Goal: Task Accomplishment & Management: Manage account settings

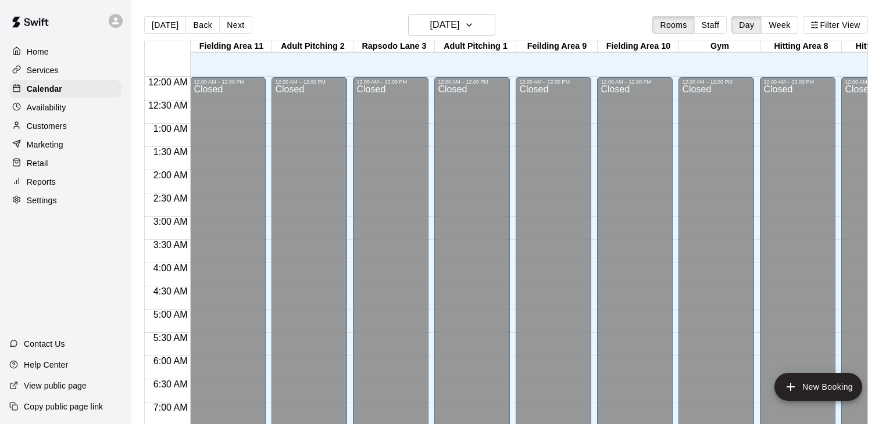
scroll to position [720, 0]
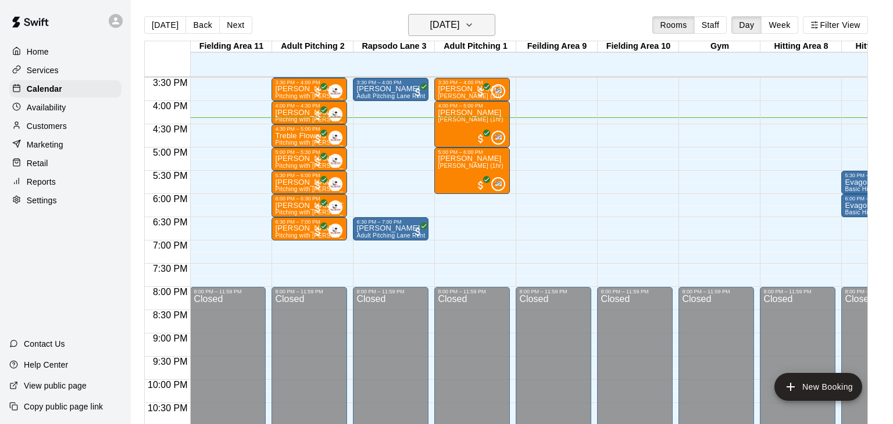
click at [474, 29] on icon "button" at bounding box center [468, 25] width 9 height 14
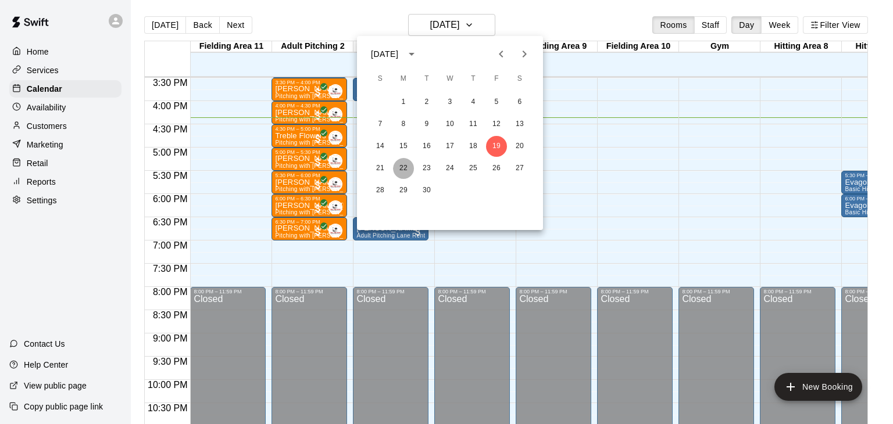
click at [403, 169] on button "22" at bounding box center [403, 168] width 21 height 21
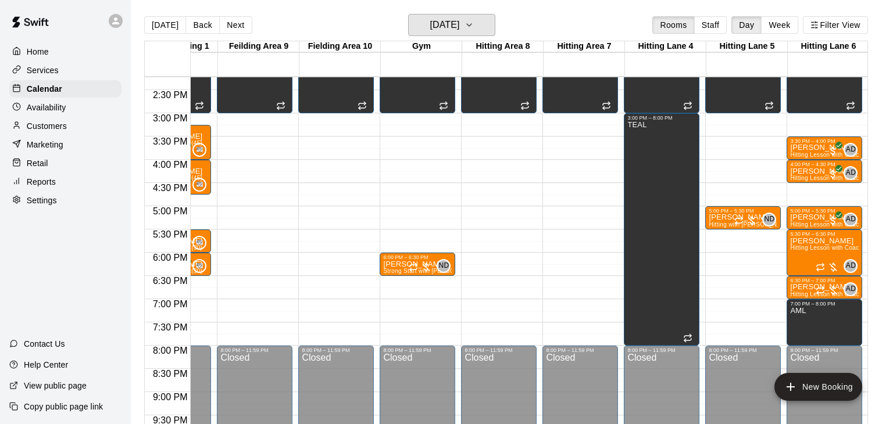
scroll to position [646, 299]
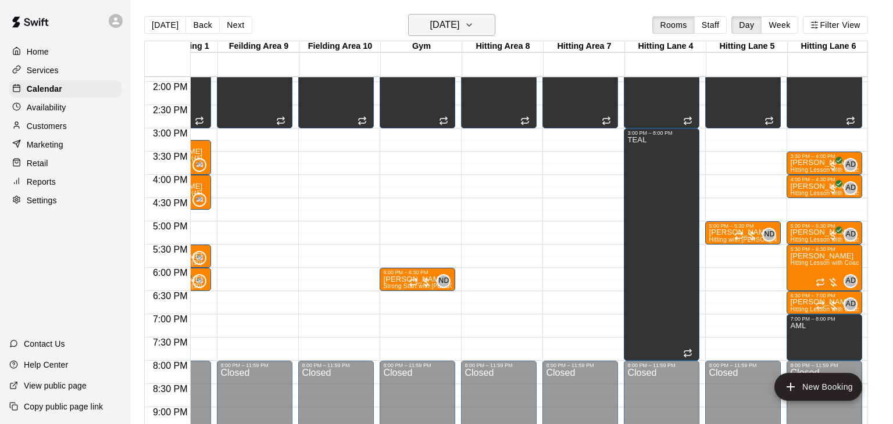
click at [474, 28] on icon "button" at bounding box center [468, 25] width 9 height 14
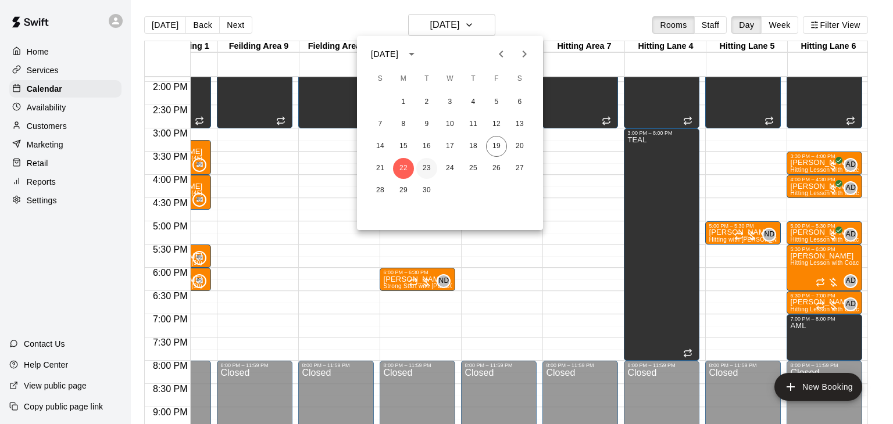
click at [429, 169] on button "23" at bounding box center [426, 168] width 21 height 21
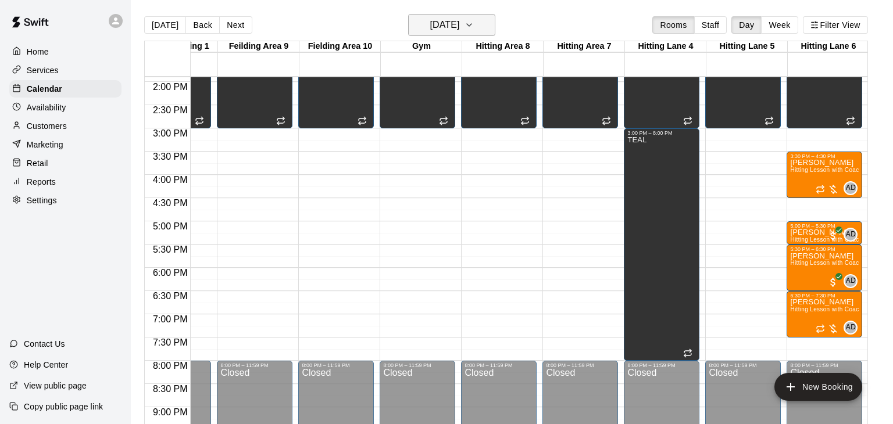
click at [474, 26] on icon "button" at bounding box center [468, 25] width 9 height 14
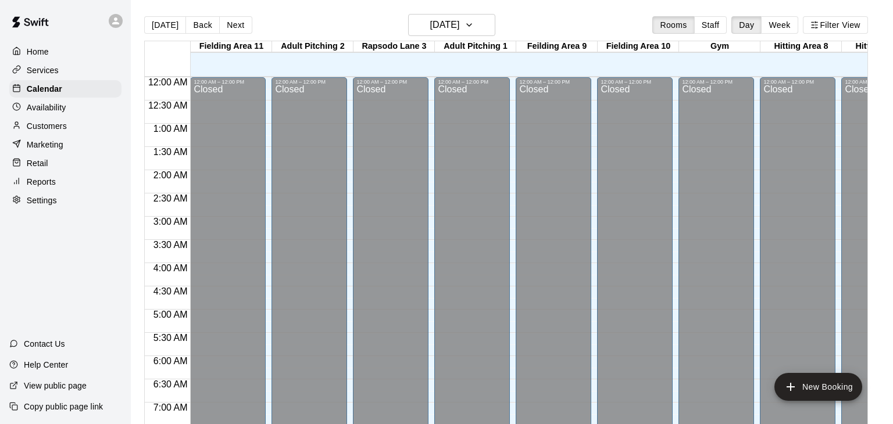
scroll to position [720, 0]
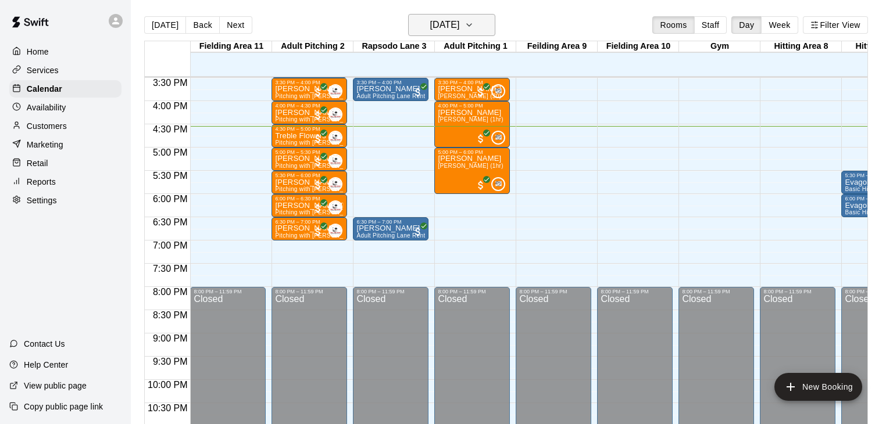
click at [474, 30] on icon "button" at bounding box center [468, 25] width 9 height 14
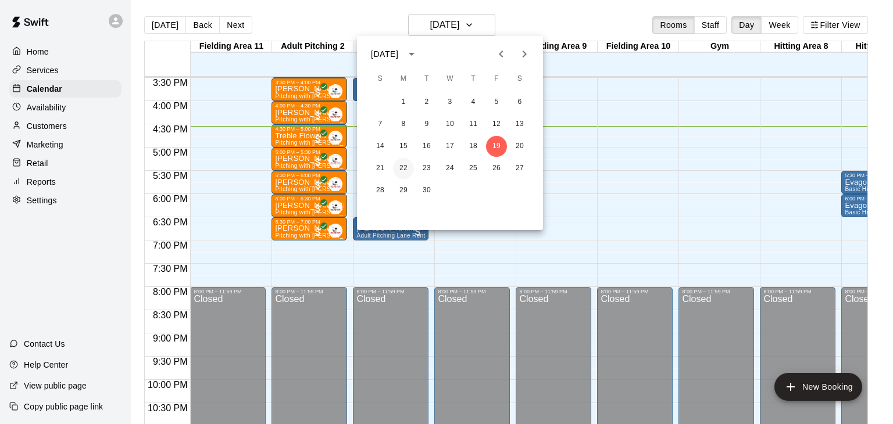
click at [407, 171] on button "22" at bounding box center [403, 168] width 21 height 21
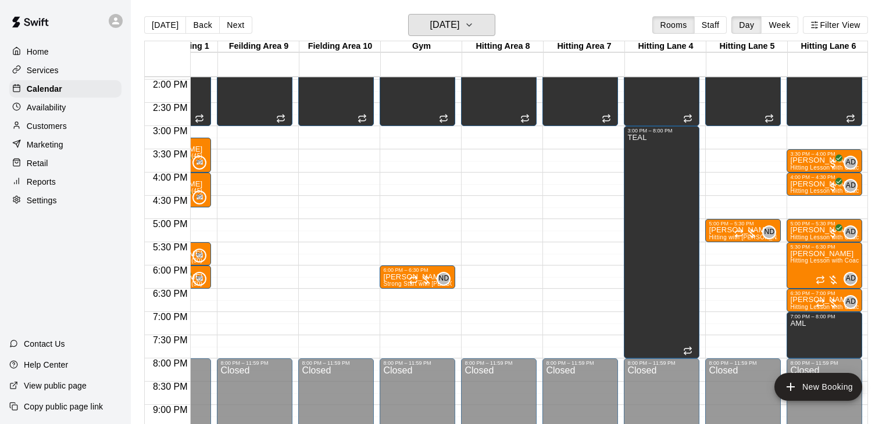
scroll to position [649, 299]
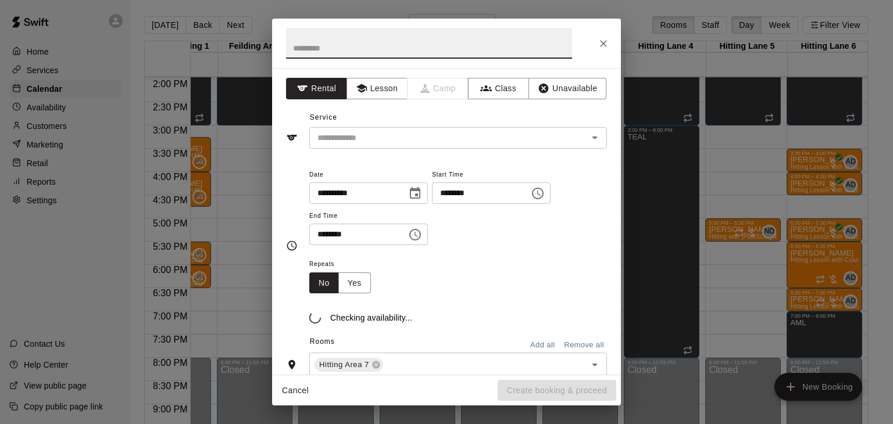
click at [848, 199] on div "**********" at bounding box center [446, 212] width 893 height 424
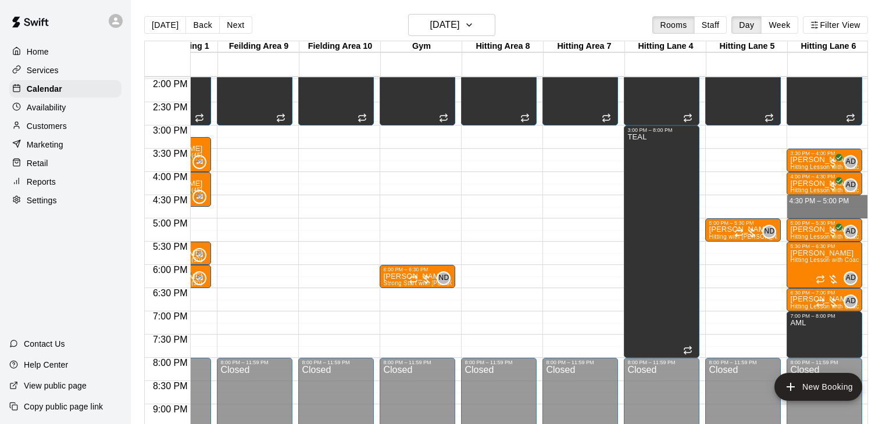
drag, startPoint x: 799, startPoint y: 197, endPoint x: 799, endPoint y: 210, distance: 13.4
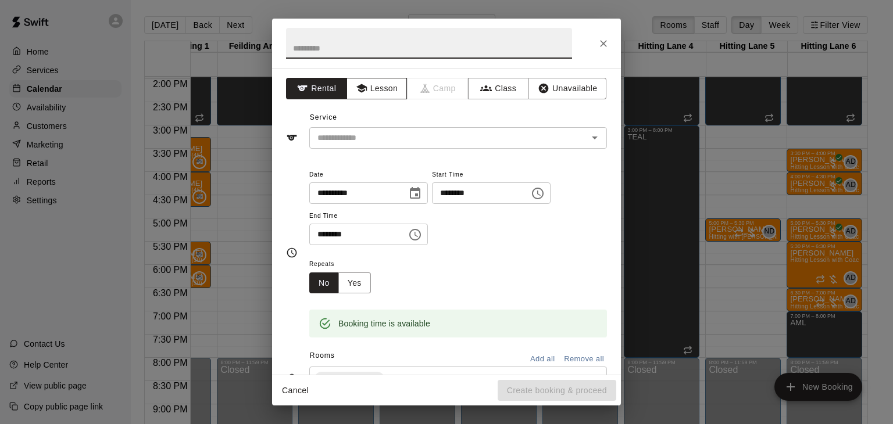
click at [368, 88] on button "Lesson" at bounding box center [376, 89] width 61 height 22
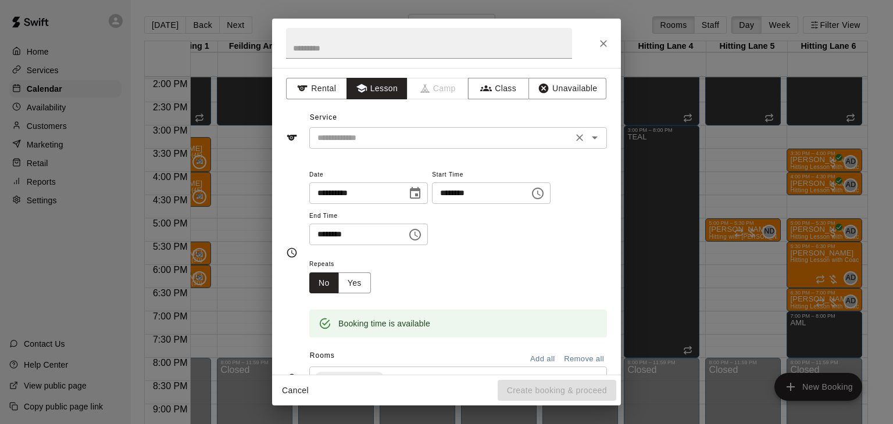
click at [370, 146] on div "​" at bounding box center [458, 138] width 298 height 22
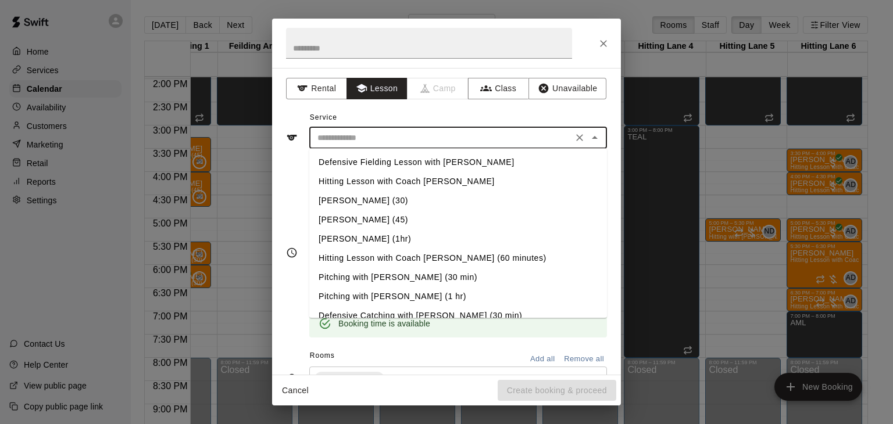
click at [367, 178] on li "Hitting Lesson with Coach [PERSON_NAME]" at bounding box center [458, 181] width 298 height 19
type input "**********"
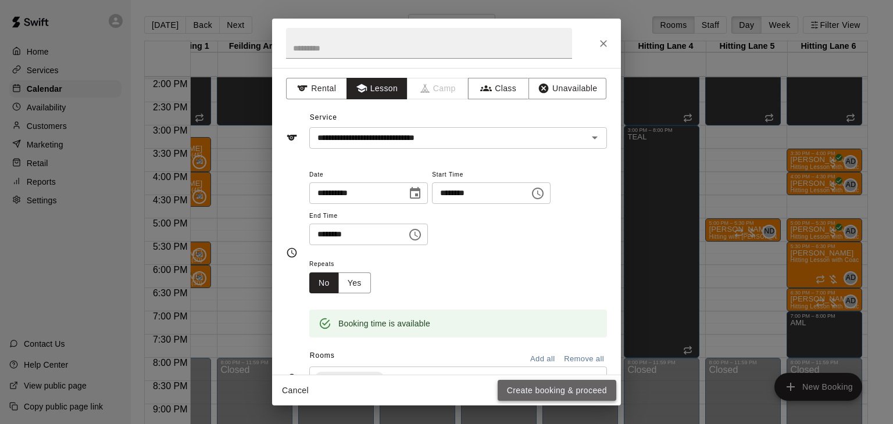
click at [544, 389] on button "Create booking & proceed" at bounding box center [557, 391] width 119 height 22
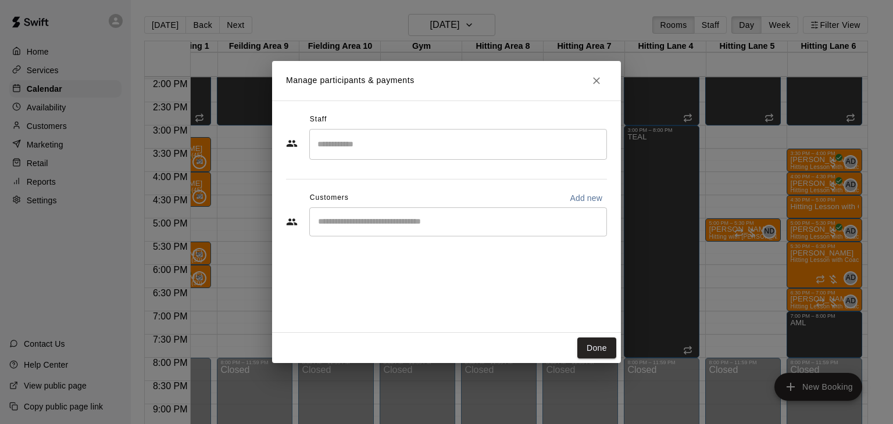
click at [355, 147] on input "Search staff" at bounding box center [457, 144] width 287 height 20
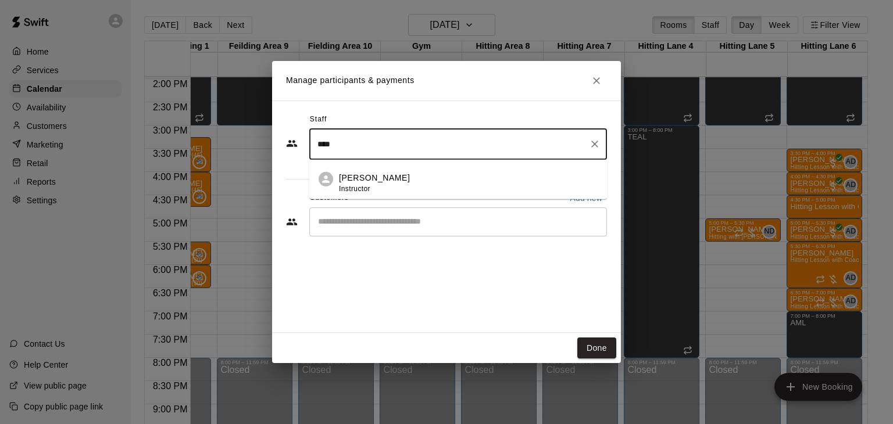
click at [353, 183] on div "[PERSON_NAME] Instructor" at bounding box center [374, 183] width 71 height 23
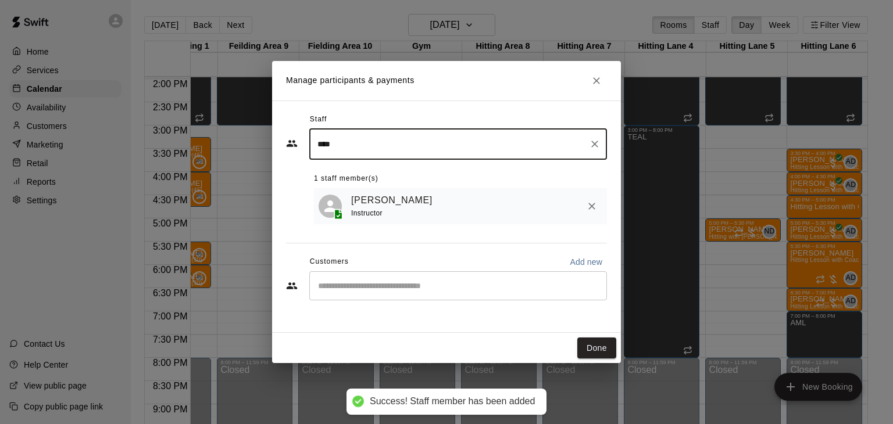
type input "****"
click at [357, 282] on input "Start typing to search customers..." at bounding box center [457, 286] width 287 height 12
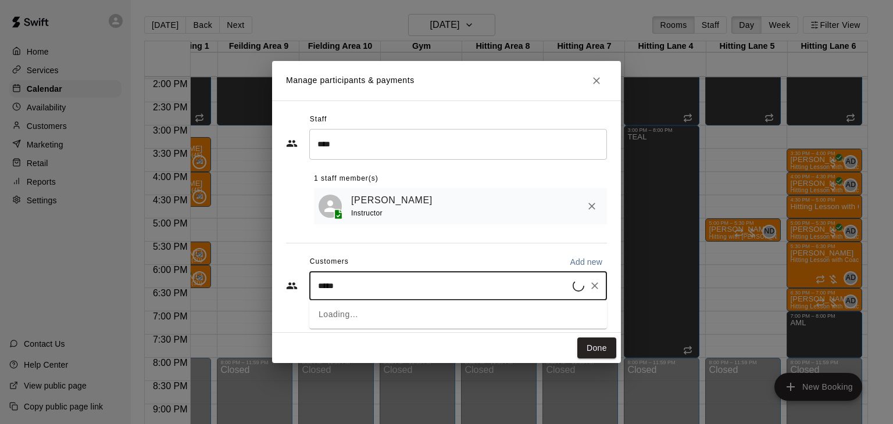
type input "******"
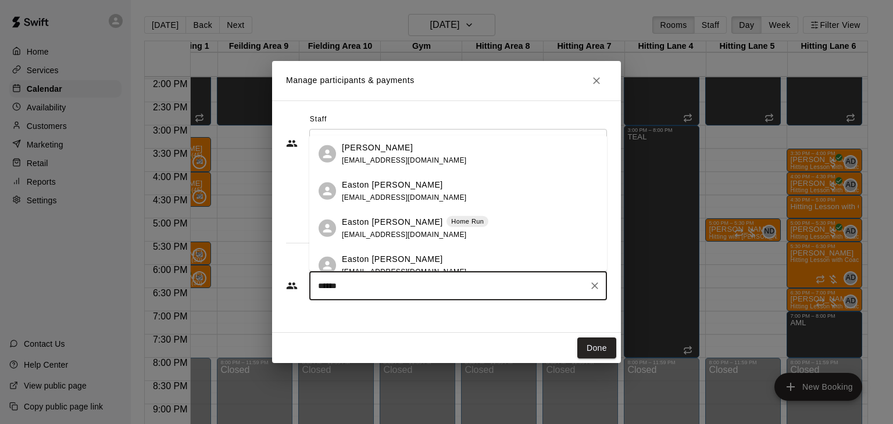
click at [367, 231] on span "[EMAIL_ADDRESS][DOMAIN_NAME]" at bounding box center [404, 235] width 125 height 8
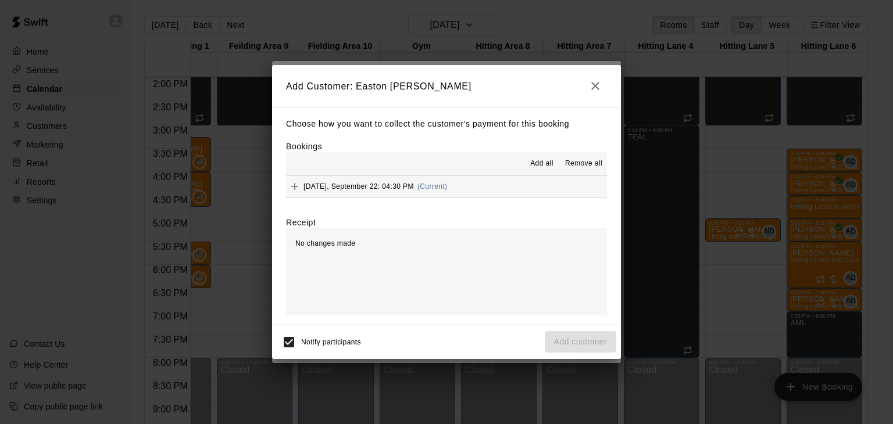
click at [538, 164] on span "Add all" at bounding box center [541, 164] width 23 height 12
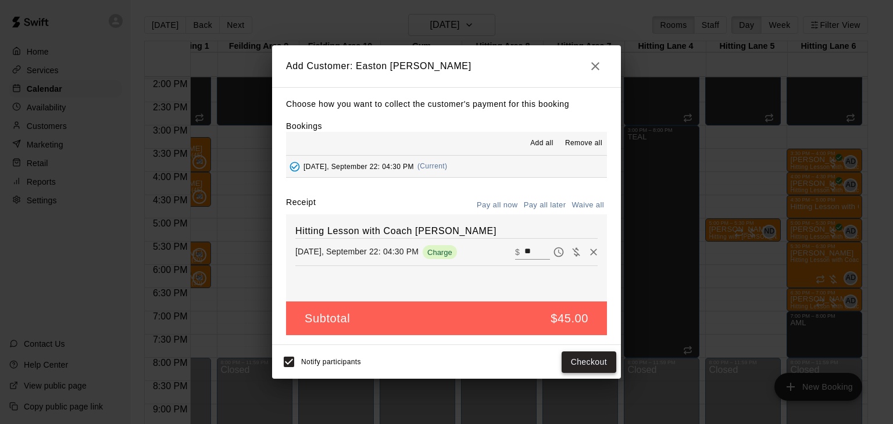
click at [578, 361] on button "Checkout" at bounding box center [588, 363] width 55 height 22
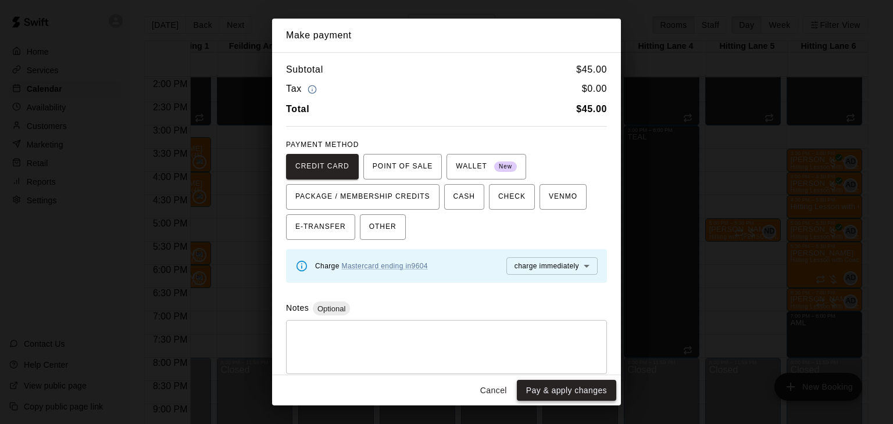
click at [566, 392] on button "Pay & apply changes" at bounding box center [566, 391] width 99 height 22
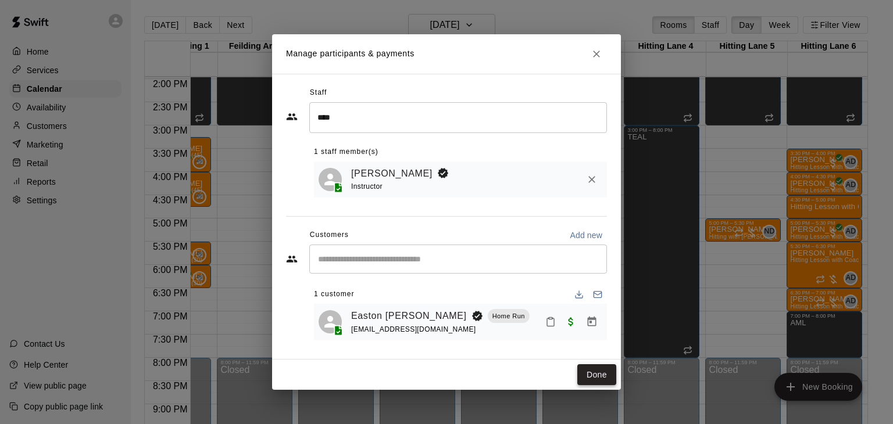
click at [602, 369] on button "Done" at bounding box center [596, 375] width 39 height 22
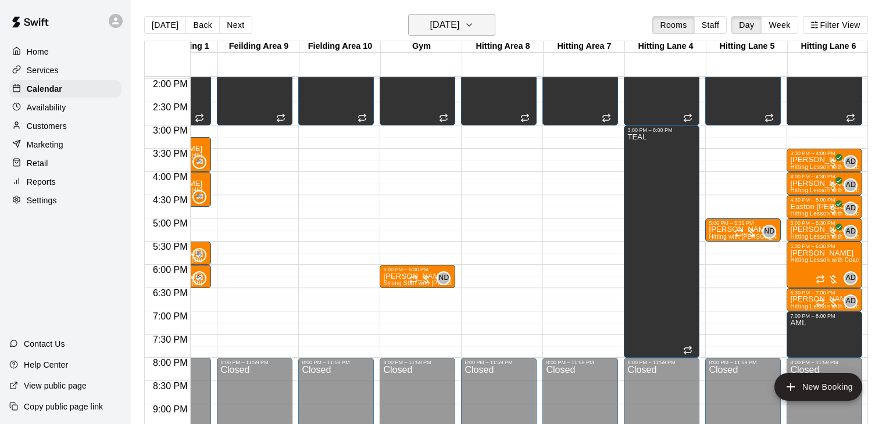
click at [489, 23] on button "[DATE]" at bounding box center [451, 25] width 87 height 22
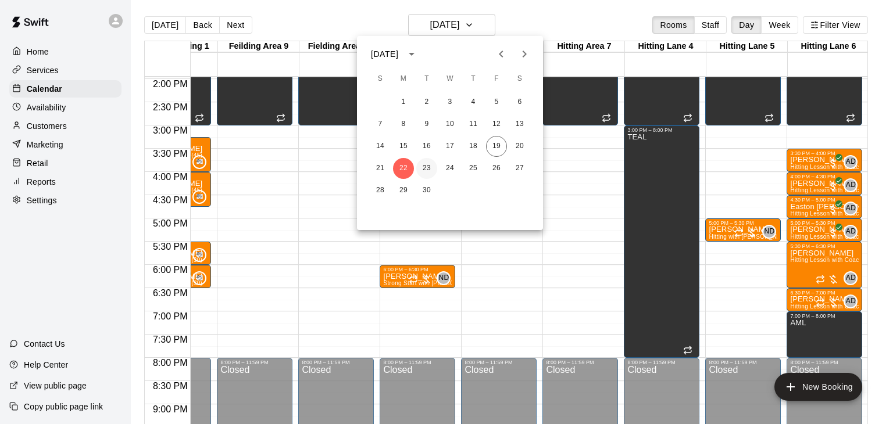
click at [428, 170] on button "23" at bounding box center [426, 168] width 21 height 21
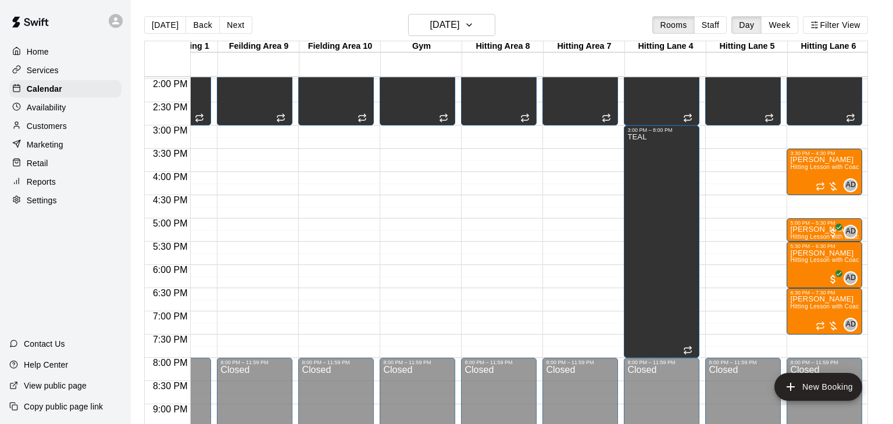
click at [59, 120] on p "Customers" at bounding box center [47, 126] width 40 height 12
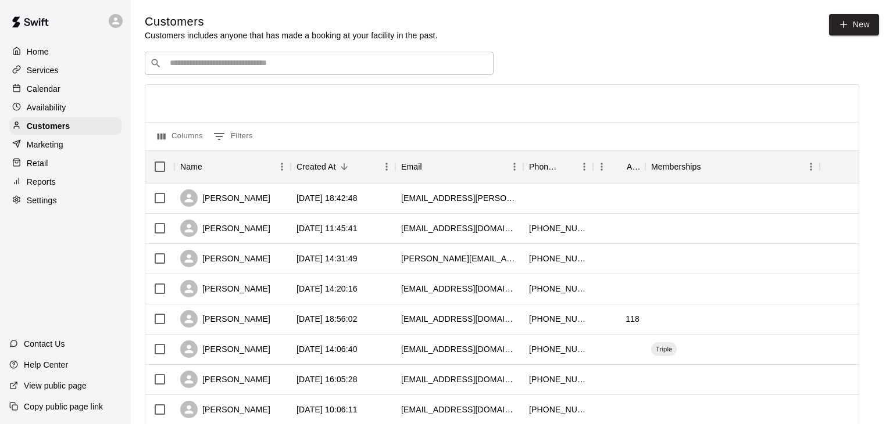
click at [213, 59] on input "Search customers by name or email" at bounding box center [327, 64] width 322 height 12
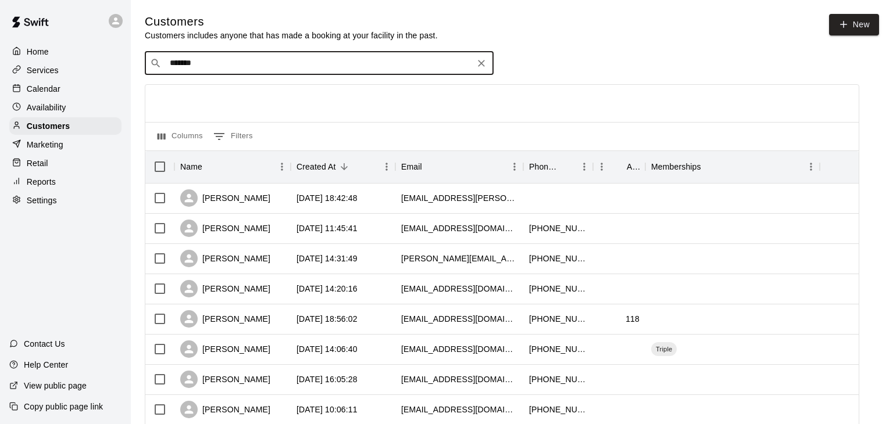
type input "*******"
click at [46, 92] on p "Calendar" at bounding box center [44, 89] width 34 height 12
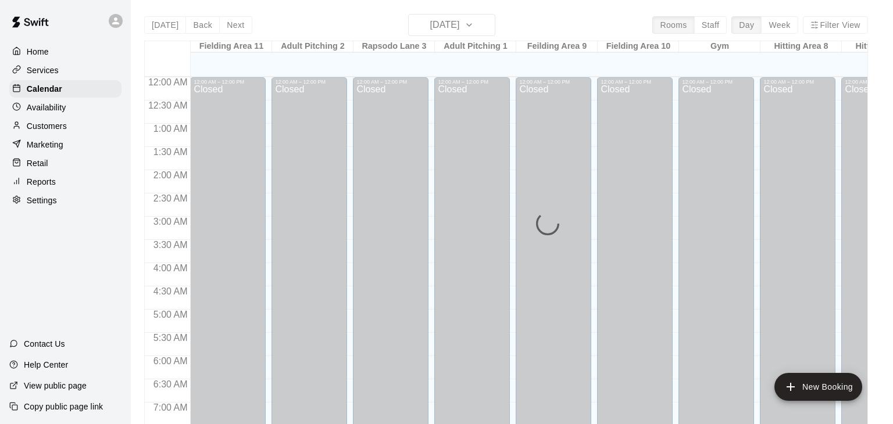
scroll to position [720, 0]
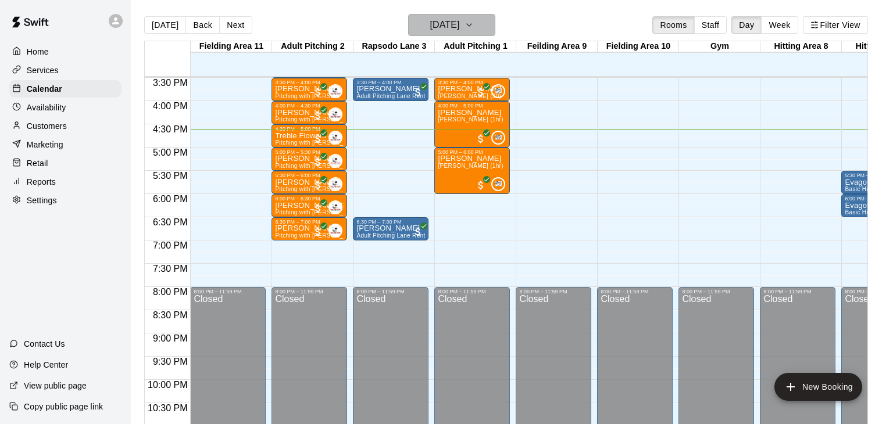
click at [486, 21] on button "[DATE]" at bounding box center [451, 25] width 87 height 22
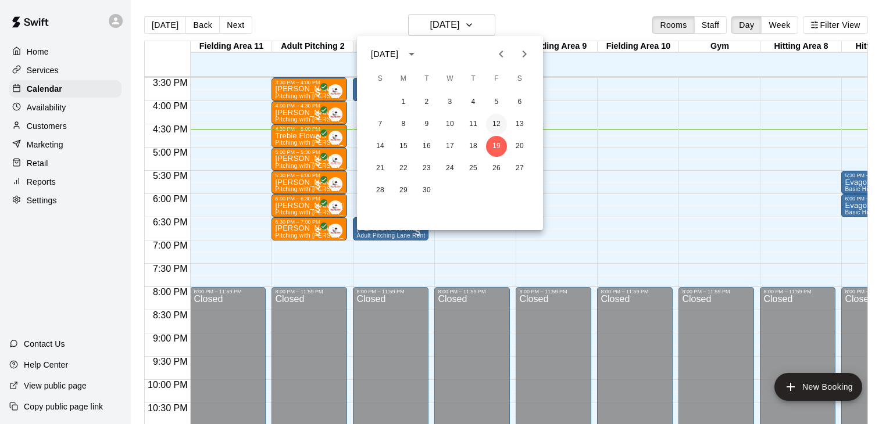
click at [500, 124] on button "12" at bounding box center [496, 124] width 21 height 21
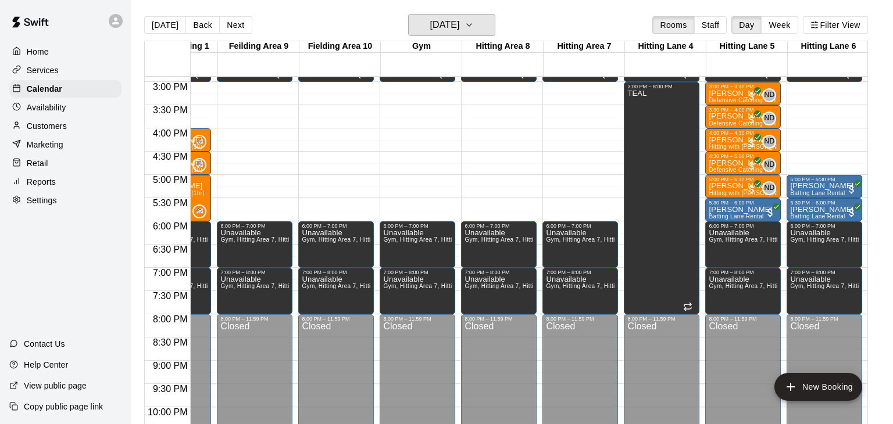
scroll to position [692, 299]
click at [725, 187] on p "[PERSON_NAME]" at bounding box center [742, 187] width 69 height 0
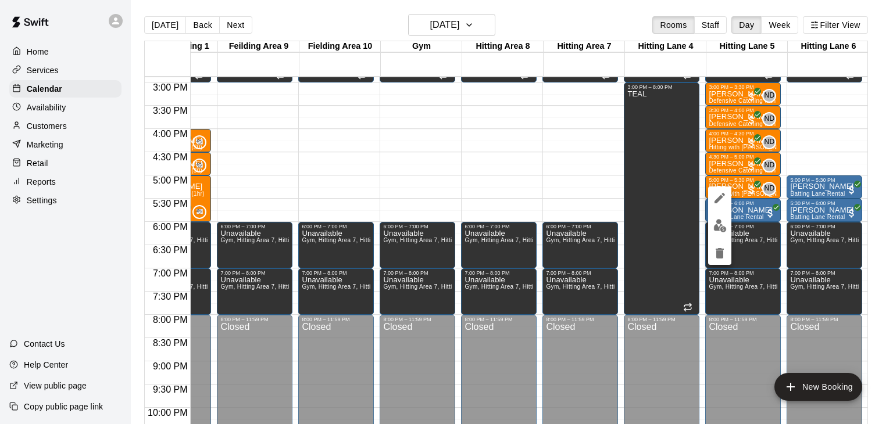
click at [46, 127] on div at bounding box center [446, 212] width 893 height 424
click at [54, 127] on p "Customers" at bounding box center [47, 126] width 40 height 12
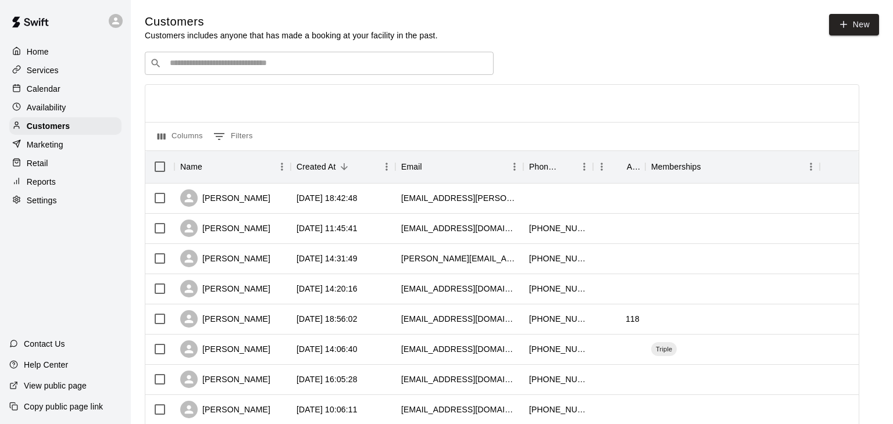
click at [281, 56] on div "​ ​" at bounding box center [319, 63] width 349 height 23
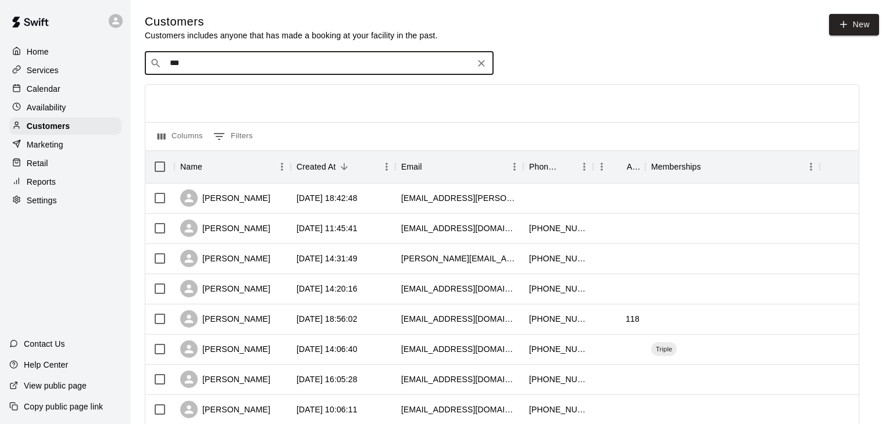
type input "****"
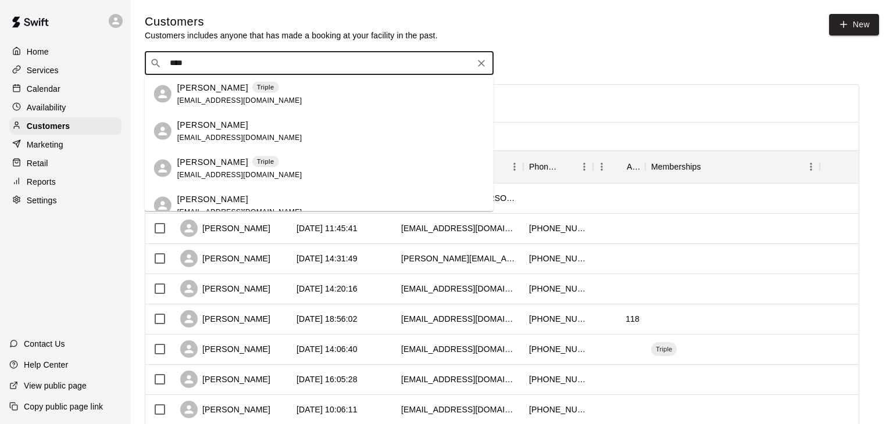
click at [224, 98] on span "[EMAIL_ADDRESS][DOMAIN_NAME]" at bounding box center [239, 100] width 125 height 8
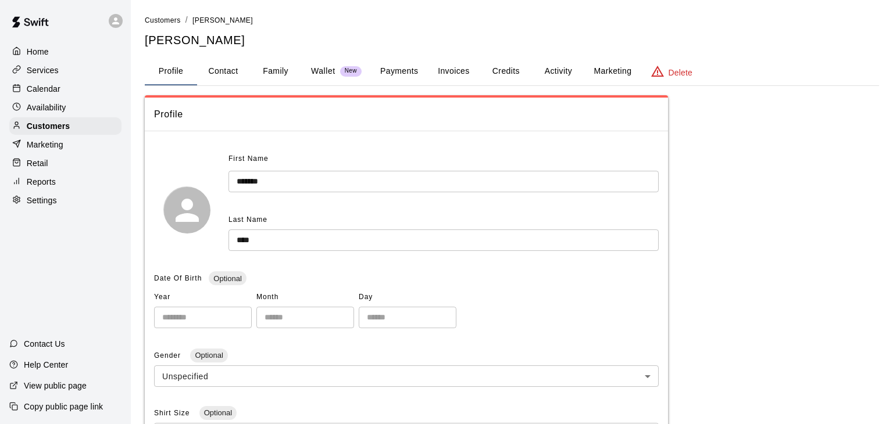
click at [560, 79] on button "Activity" at bounding box center [558, 72] width 52 height 28
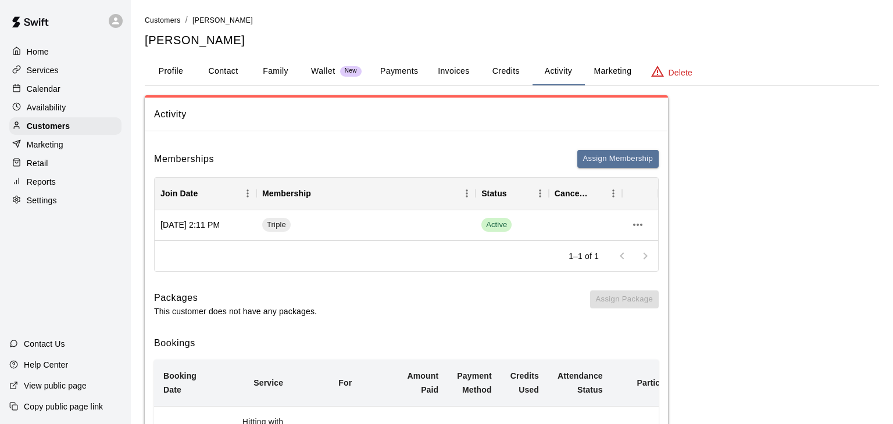
click at [403, 73] on button "Payments" at bounding box center [399, 72] width 56 height 28
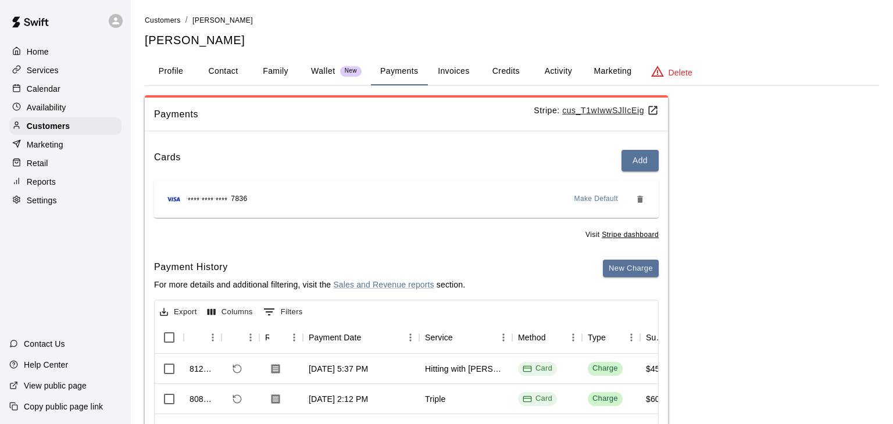
click at [56, 87] on p "Calendar" at bounding box center [44, 89] width 34 height 12
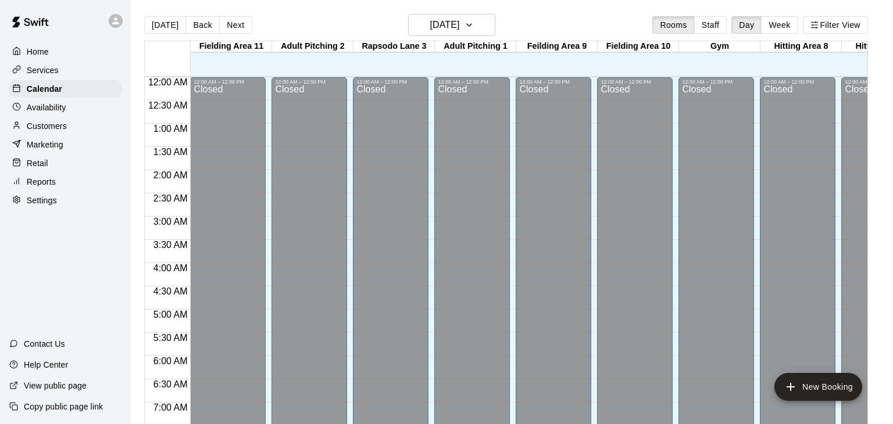
scroll to position [720, 0]
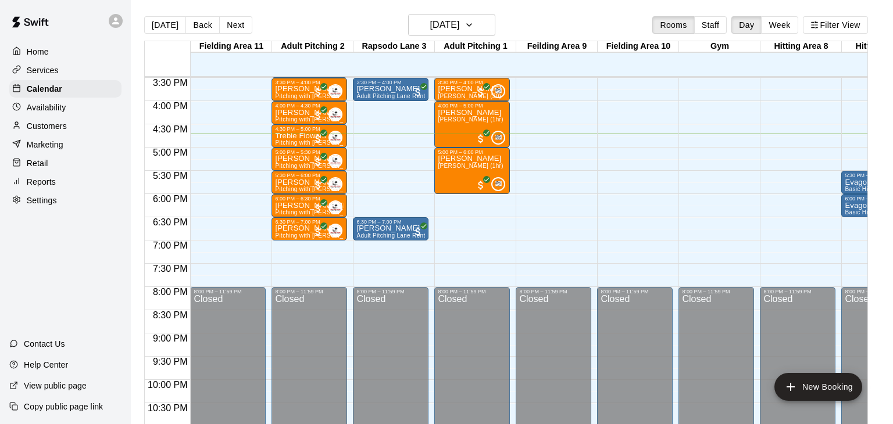
click at [62, 122] on p "Customers" at bounding box center [47, 126] width 40 height 12
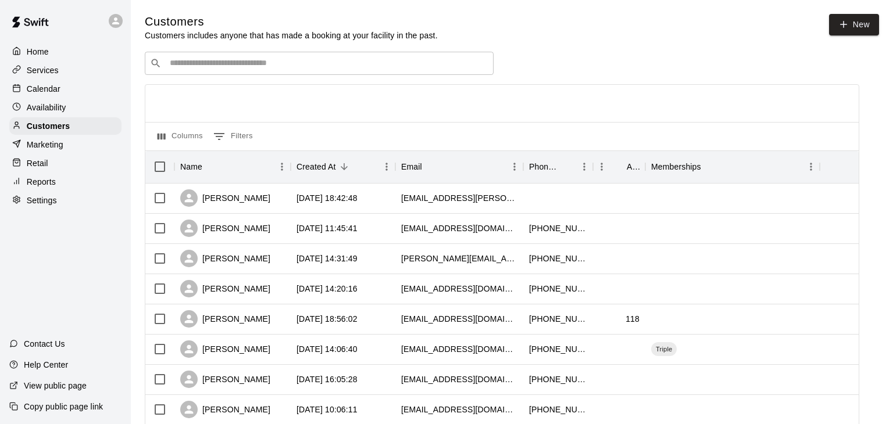
click at [200, 70] on div "​ ​" at bounding box center [319, 63] width 349 height 23
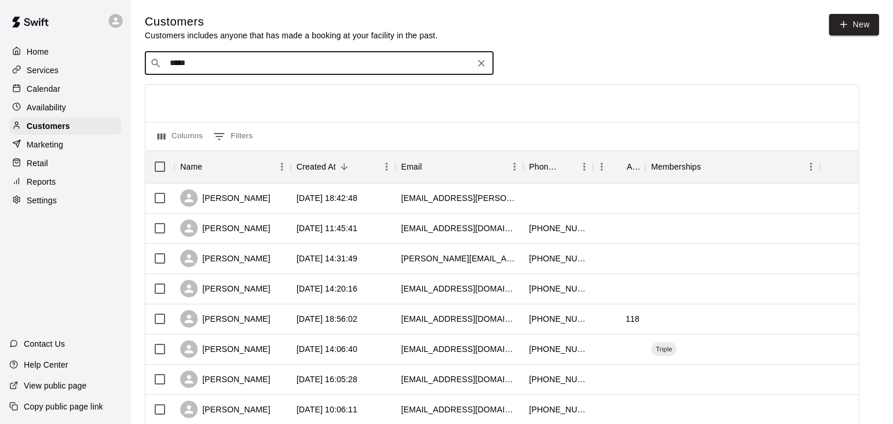
type input "******"
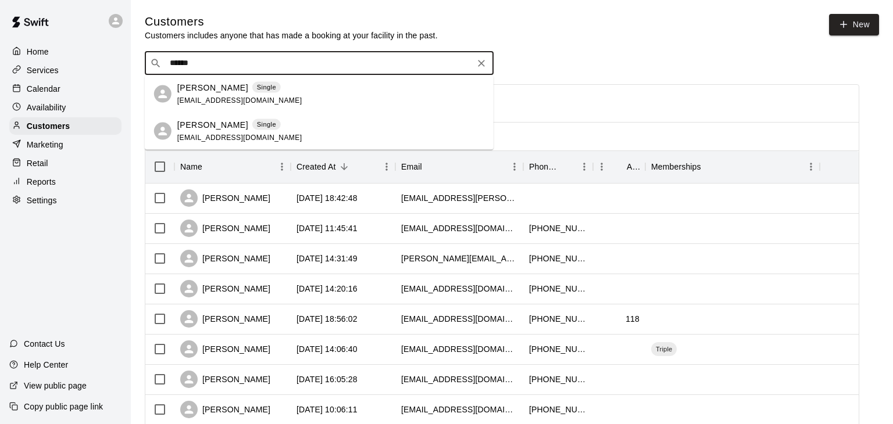
click at [206, 96] on span "[EMAIL_ADDRESS][DOMAIN_NAME]" at bounding box center [239, 100] width 125 height 8
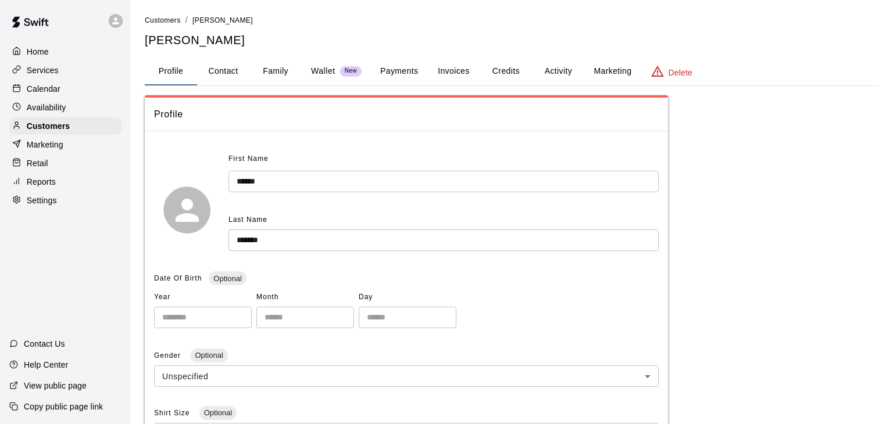
click at [570, 70] on button "Activity" at bounding box center [558, 72] width 52 height 28
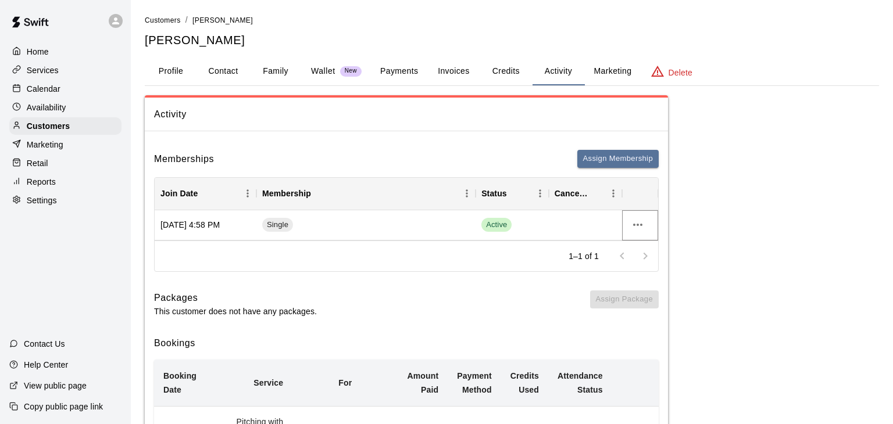
click at [634, 224] on icon "more actions" at bounding box center [637, 225] width 9 height 2
click at [647, 269] on li "Cancel" at bounding box center [660, 267] width 66 height 19
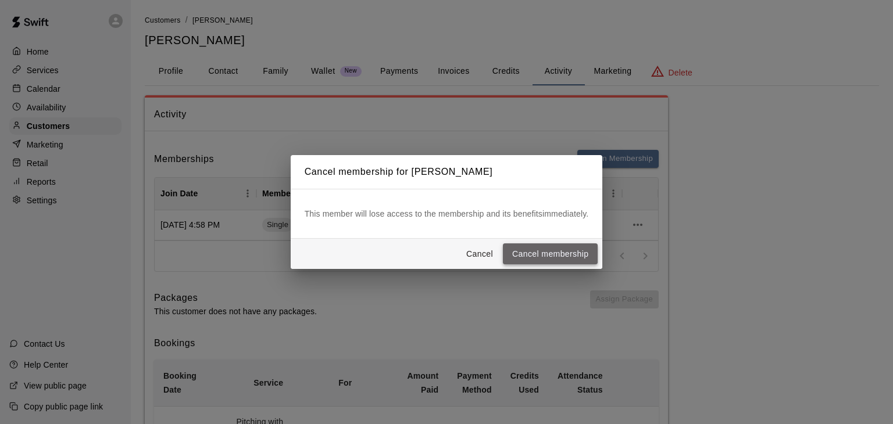
click at [586, 256] on button "Cancel membership" at bounding box center [550, 255] width 95 height 22
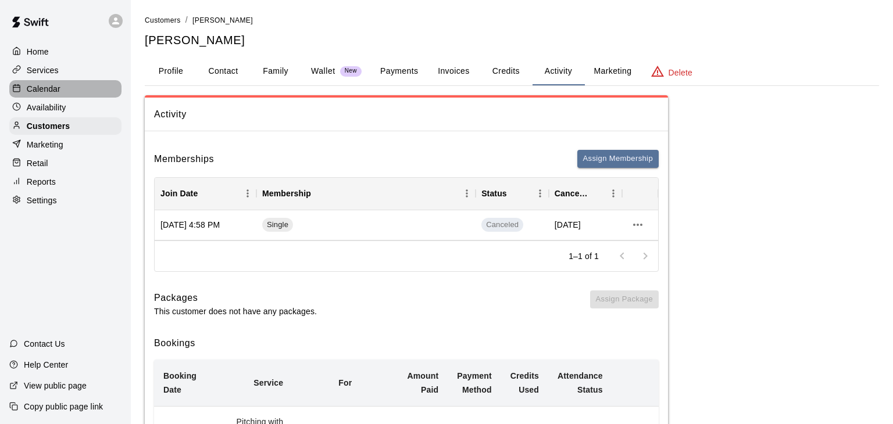
click at [42, 92] on p "Calendar" at bounding box center [44, 89] width 34 height 12
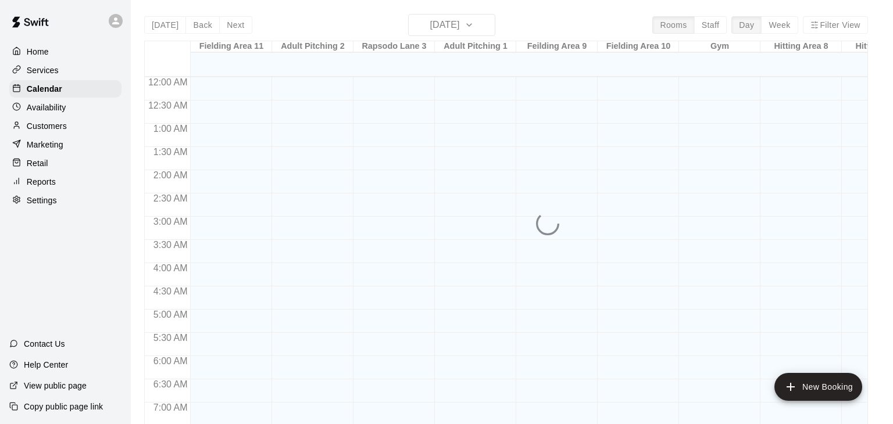
scroll to position [720, 0]
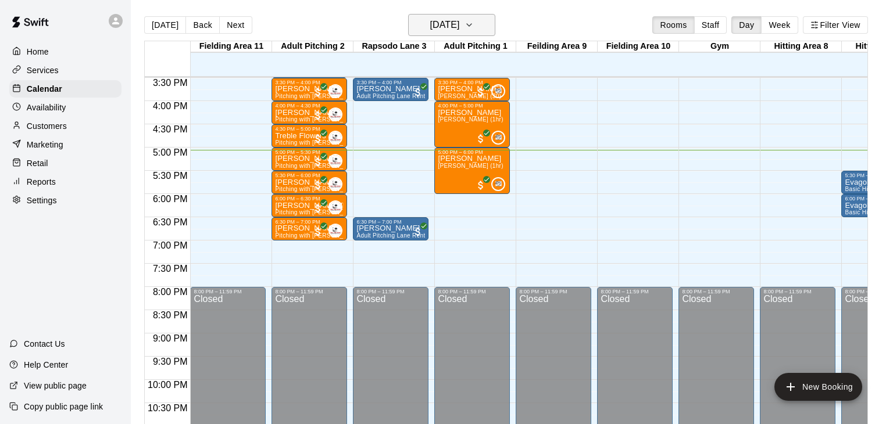
click at [471, 25] on icon "button" at bounding box center [469, 25] width 5 height 2
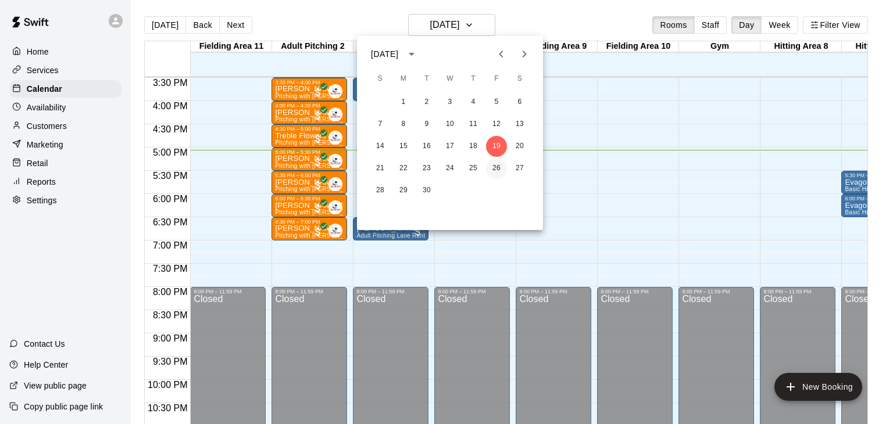
click at [497, 167] on button "26" at bounding box center [496, 168] width 21 height 21
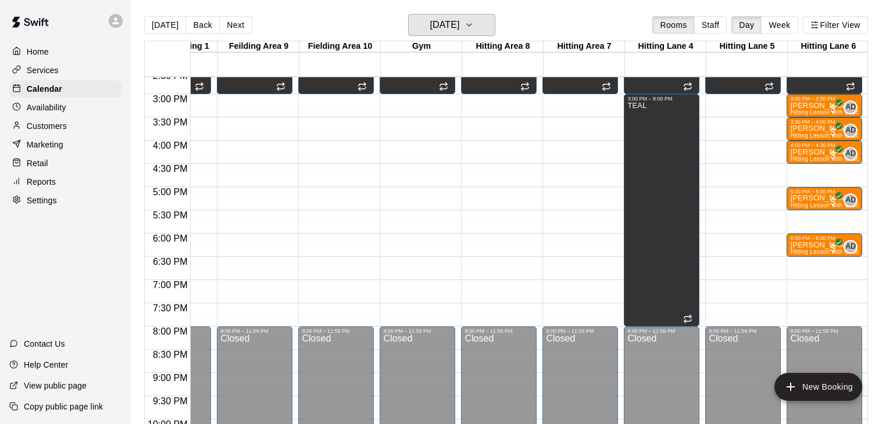
scroll to position [675, 299]
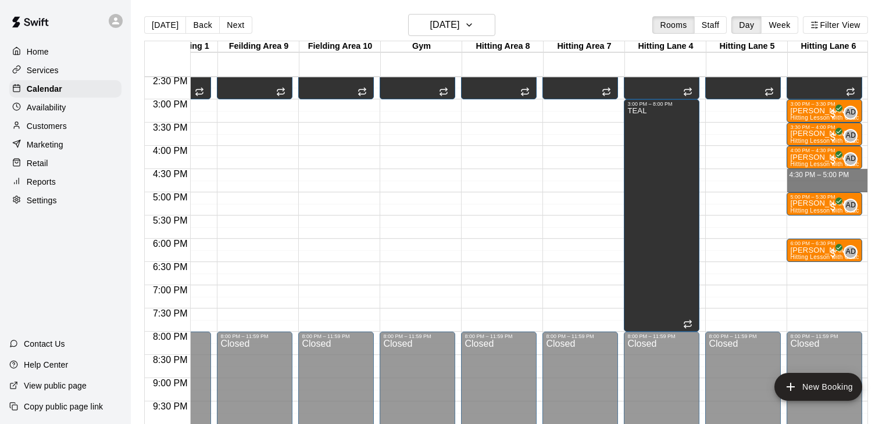
drag, startPoint x: 793, startPoint y: 174, endPoint x: 794, endPoint y: 187, distance: 13.4
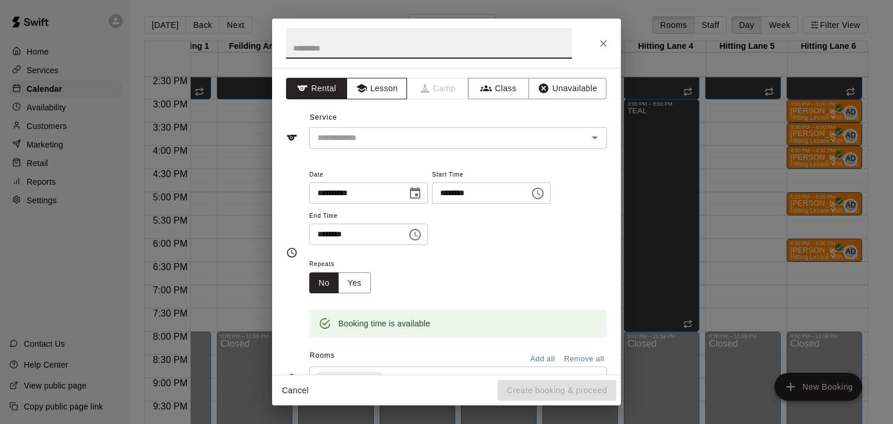
click at [375, 89] on button "Lesson" at bounding box center [376, 89] width 61 height 22
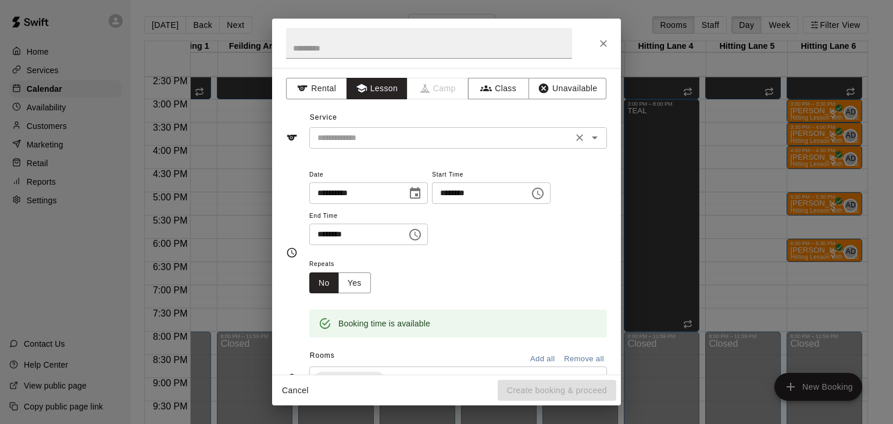
click at [376, 132] on input "text" at bounding box center [441, 138] width 256 height 15
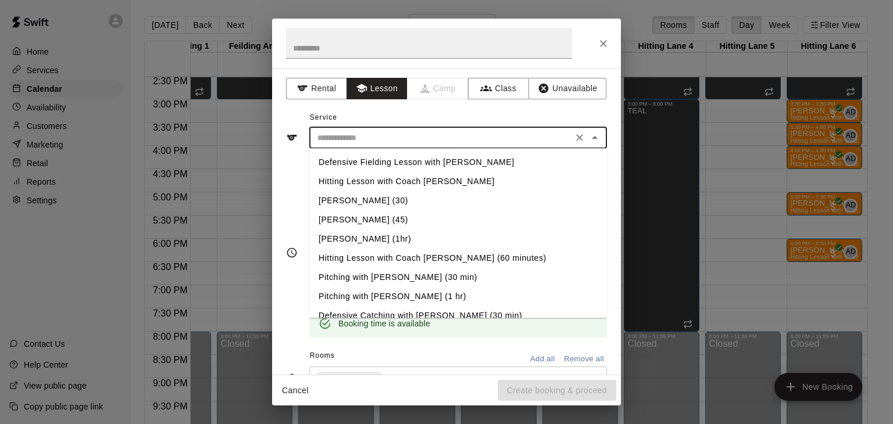
click at [368, 180] on li "Hitting Lesson with Coach [PERSON_NAME]" at bounding box center [458, 181] width 298 height 19
type input "**********"
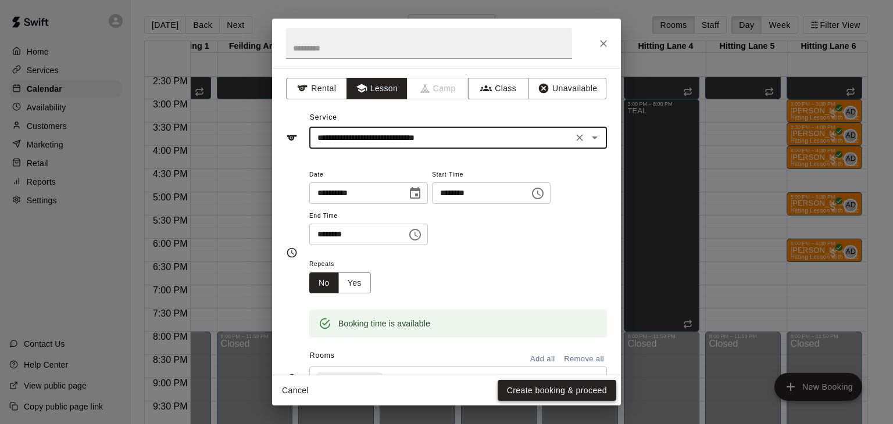
click at [529, 392] on button "Create booking & proceed" at bounding box center [557, 391] width 119 height 22
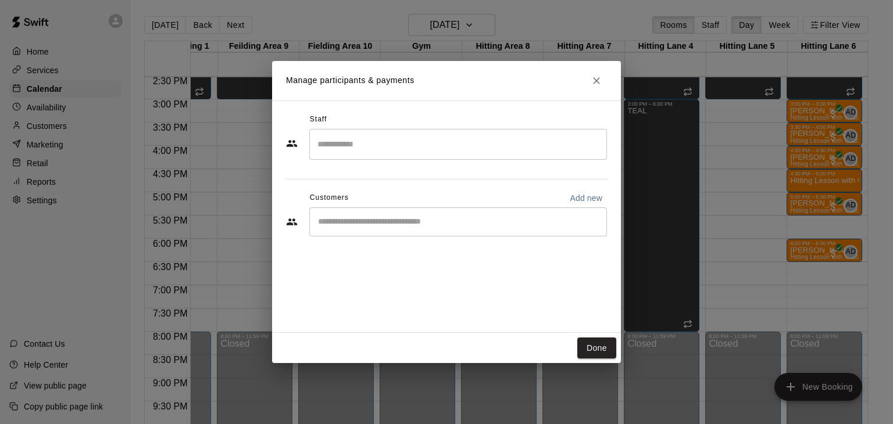
click at [381, 135] on input "Search staff" at bounding box center [457, 144] width 287 height 20
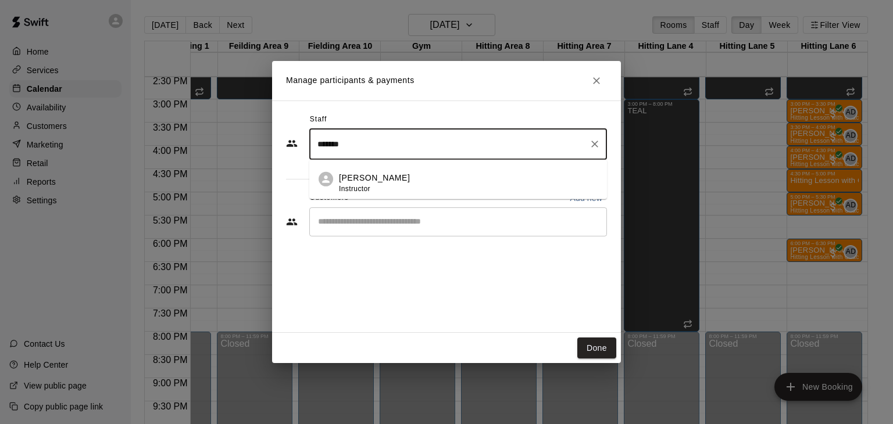
click at [382, 173] on p "[PERSON_NAME]" at bounding box center [374, 178] width 71 height 12
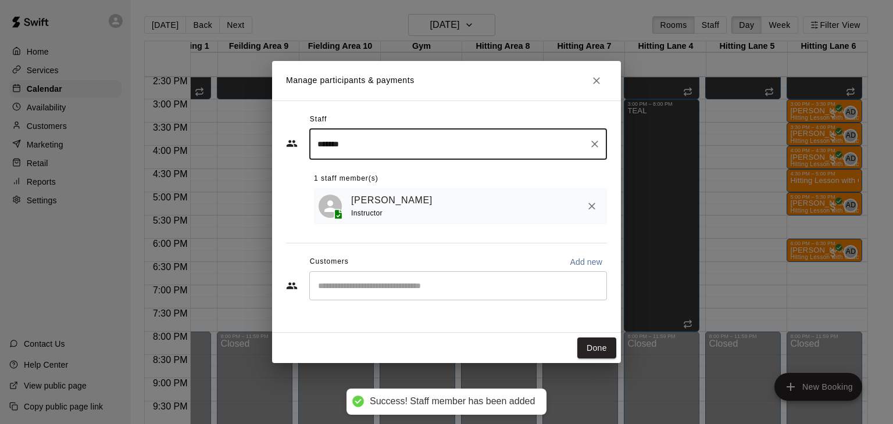
click at [359, 294] on div "​" at bounding box center [458, 285] width 298 height 29
type input "*******"
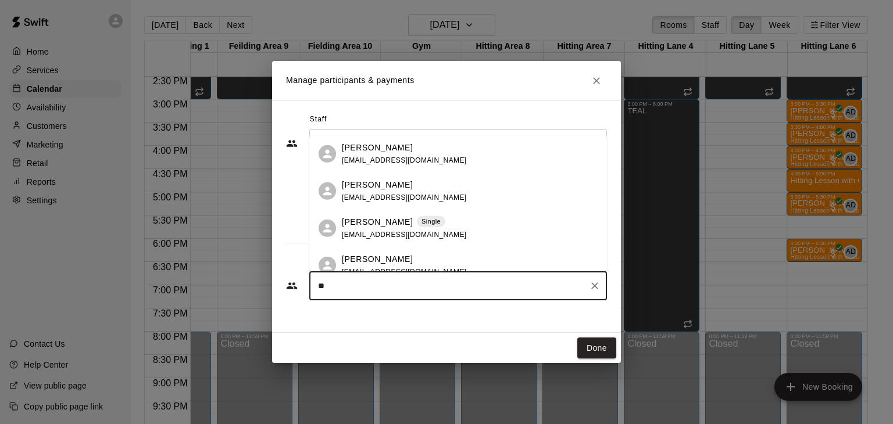
type input "*"
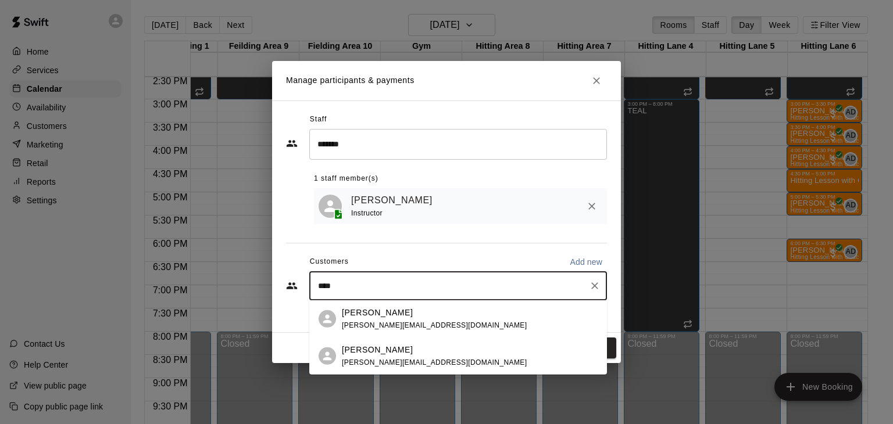
type input "*****"
click at [378, 353] on p "[PERSON_NAME]" at bounding box center [377, 349] width 71 height 12
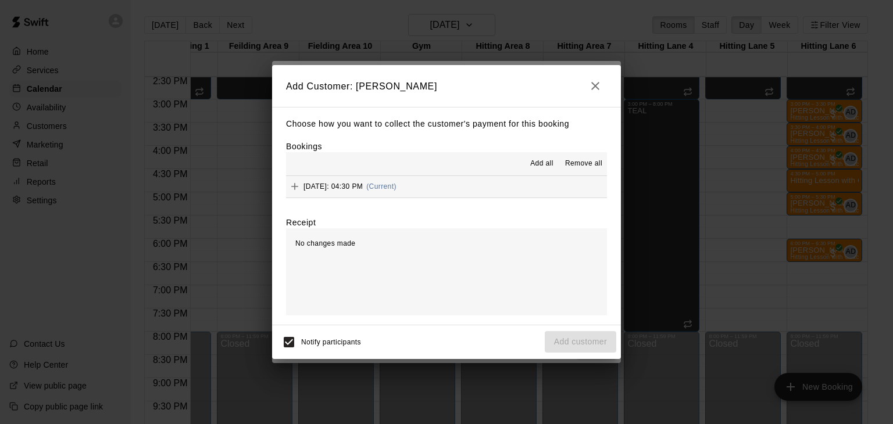
click at [540, 167] on span "Add all" at bounding box center [541, 164] width 23 height 12
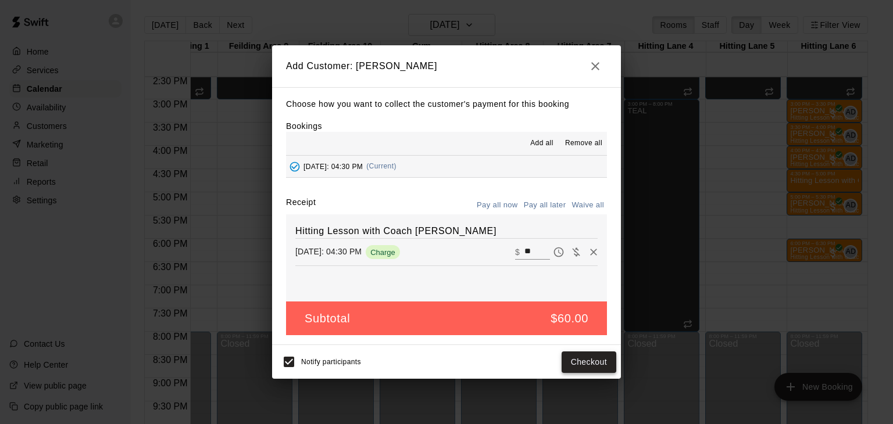
click at [586, 362] on button "Checkout" at bounding box center [588, 363] width 55 height 22
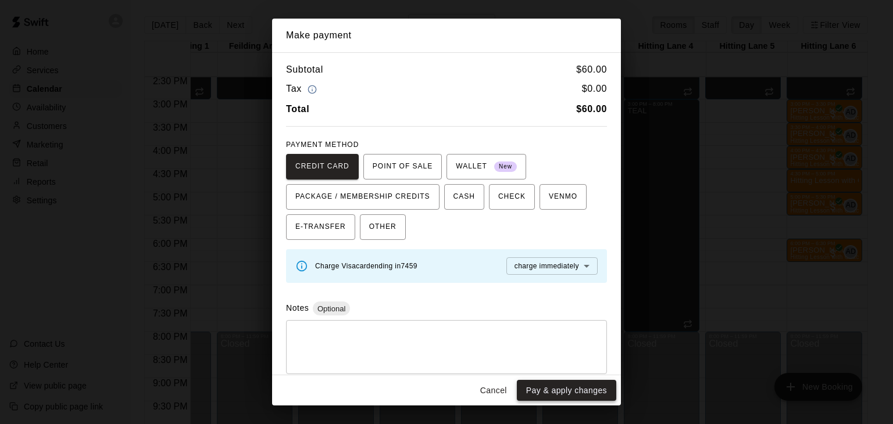
click at [580, 394] on button "Pay & apply changes" at bounding box center [566, 391] width 99 height 22
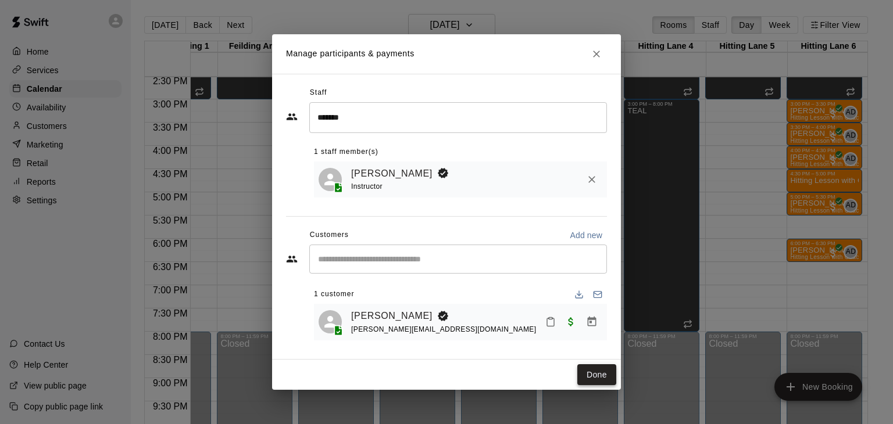
click at [593, 379] on button "Done" at bounding box center [596, 375] width 39 height 22
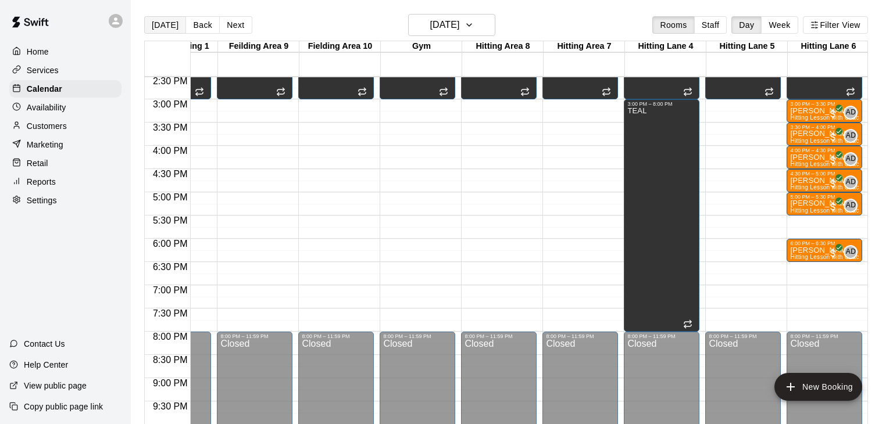
click at [164, 23] on button "[DATE]" at bounding box center [165, 24] width 42 height 17
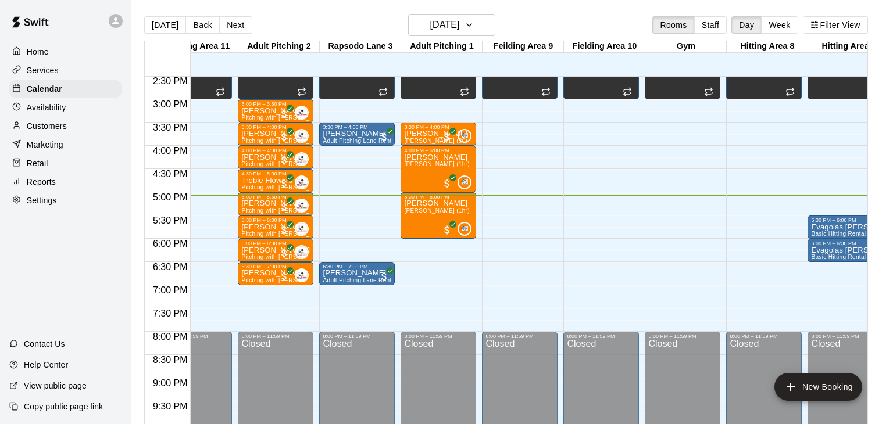
scroll to position [0, 33]
click at [356, 47] on div "Rapsodo Lane 3" at bounding box center [360, 46] width 81 height 11
click at [52, 202] on p "Settings" at bounding box center [42, 201] width 30 height 12
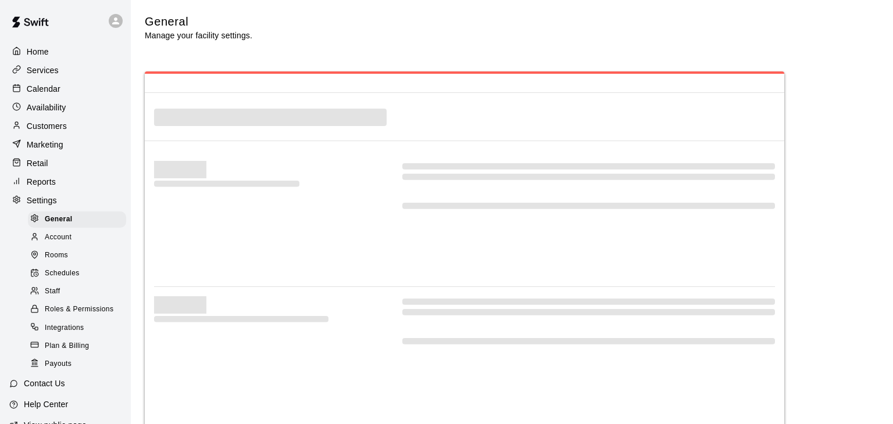
select select "**"
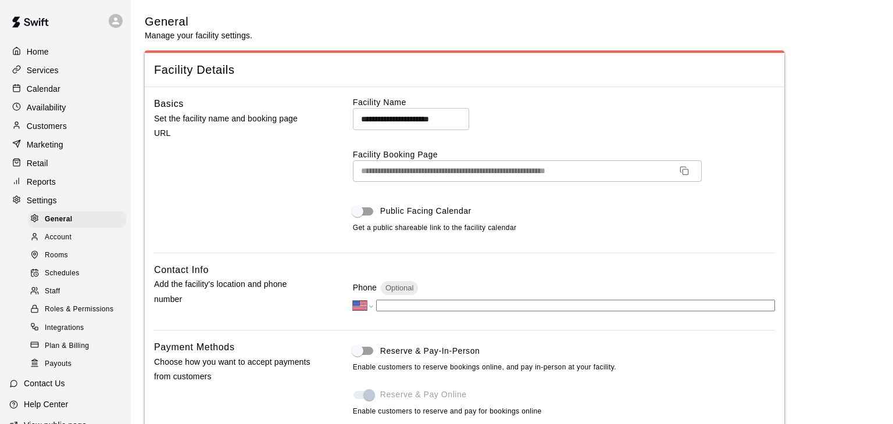
scroll to position [2080, 0]
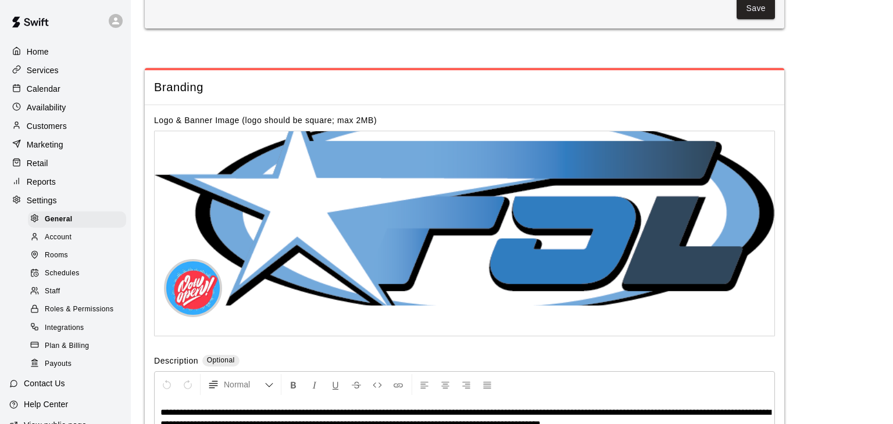
click at [70, 255] on div "Rooms" at bounding box center [77, 256] width 98 height 16
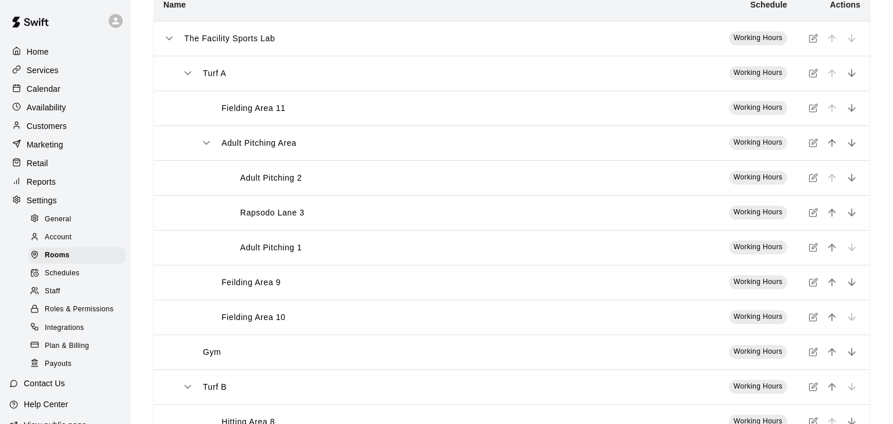
scroll to position [95, 0]
click at [281, 210] on p "Rapsodo Lane 3" at bounding box center [272, 212] width 65 height 12
click at [67, 239] on span "Account" at bounding box center [58, 238] width 27 height 12
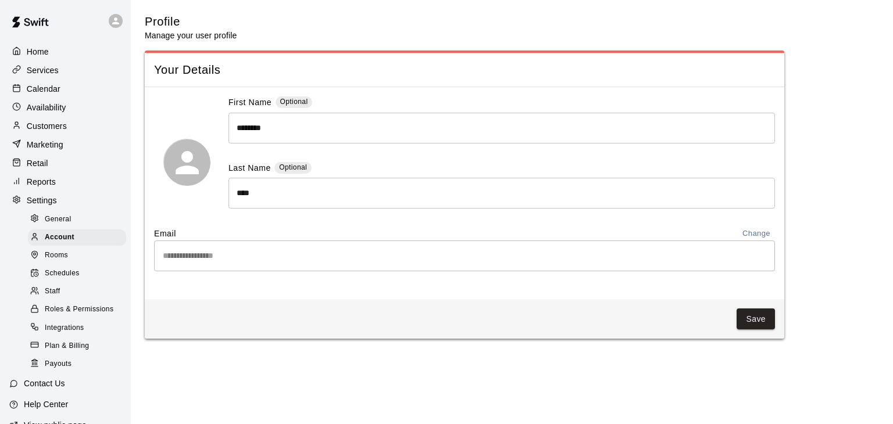
click at [62, 259] on span "Rooms" at bounding box center [56, 256] width 23 height 12
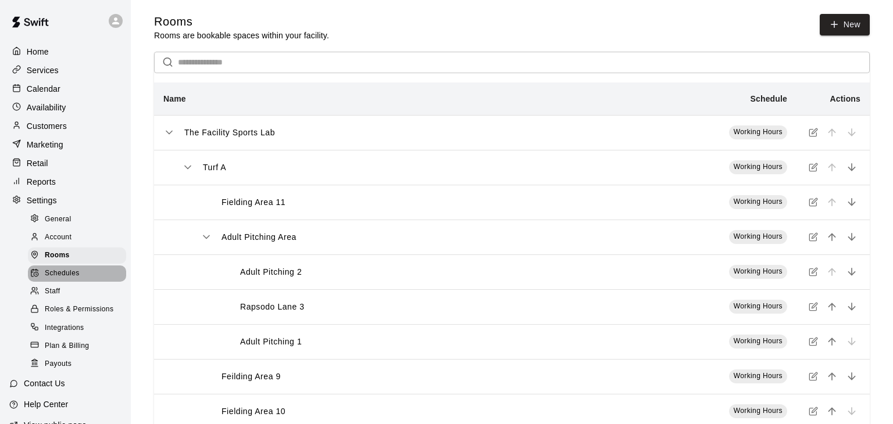
click at [62, 278] on span "Schedules" at bounding box center [62, 274] width 35 height 12
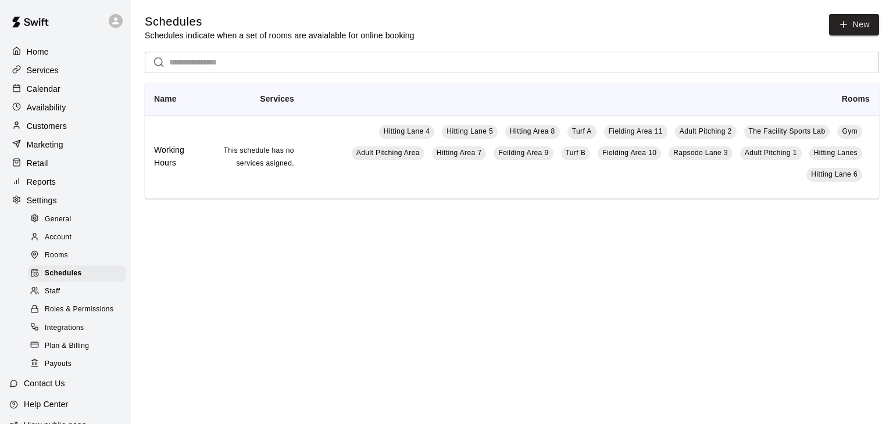
click at [63, 256] on span "Rooms" at bounding box center [56, 256] width 23 height 12
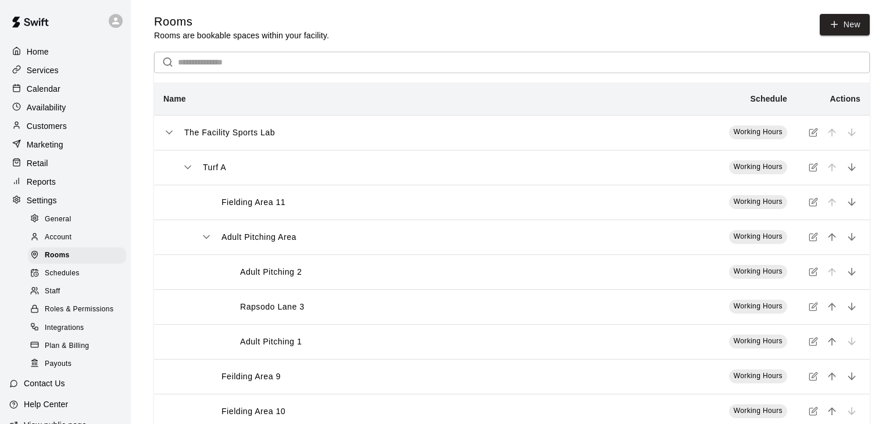
click at [251, 239] on p "Adult Pitching Area" at bounding box center [258, 237] width 75 height 12
click at [212, 240] on icon "simple table" at bounding box center [207, 237] width 12 height 12
click at [836, 237] on icon "move item up" at bounding box center [832, 237] width 12 height 12
click at [299, 274] on p "Rapsodo Lane 3" at bounding box center [272, 272] width 65 height 12
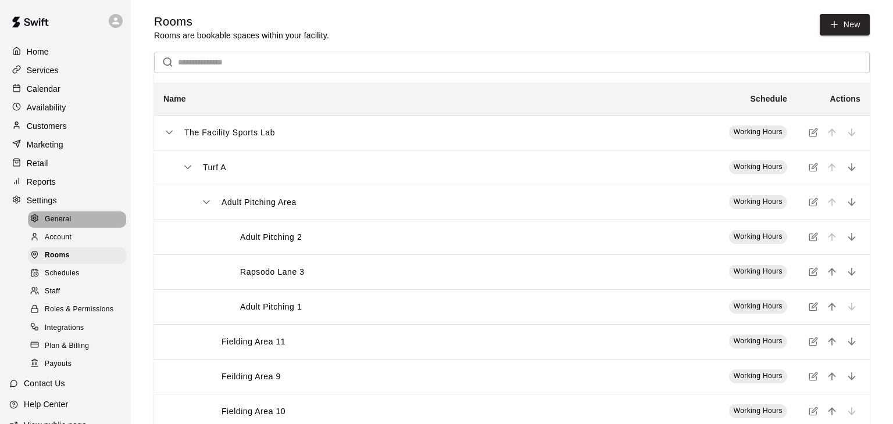
click at [63, 223] on span "General" at bounding box center [58, 220] width 27 height 12
select select "**"
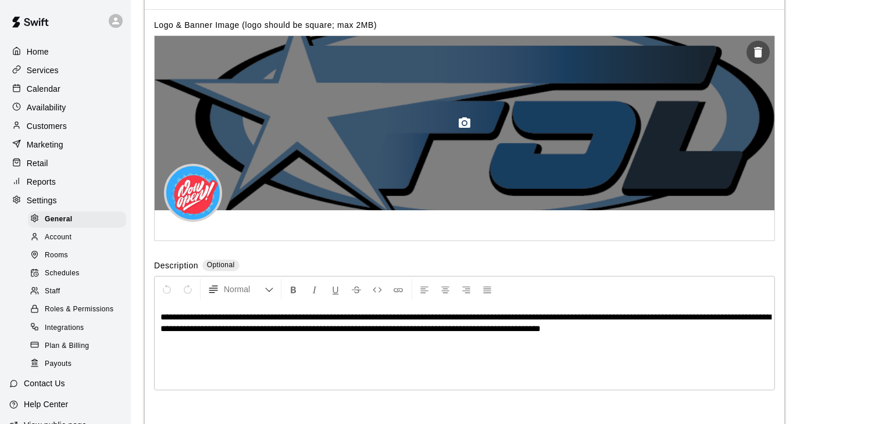
scroll to position [2289, 0]
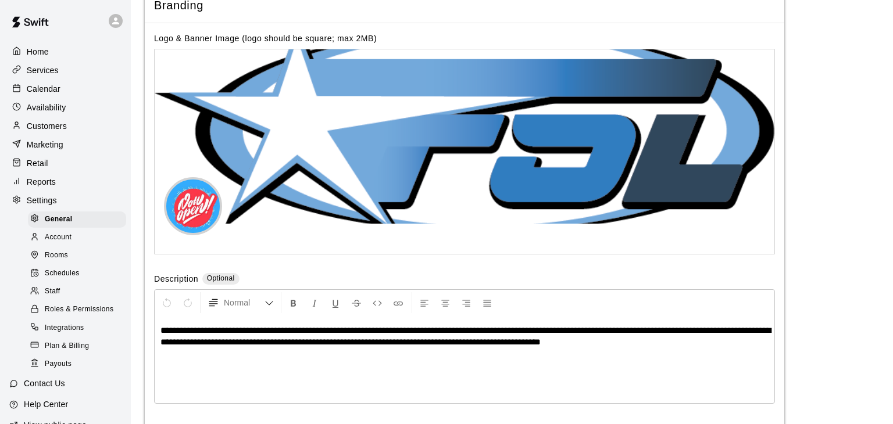
click at [76, 244] on div "Account" at bounding box center [77, 238] width 98 height 16
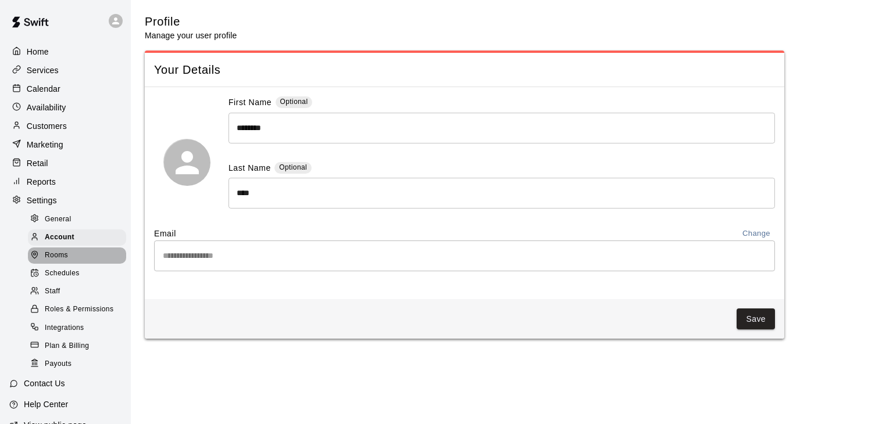
click at [70, 260] on div "Rooms" at bounding box center [77, 256] width 98 height 16
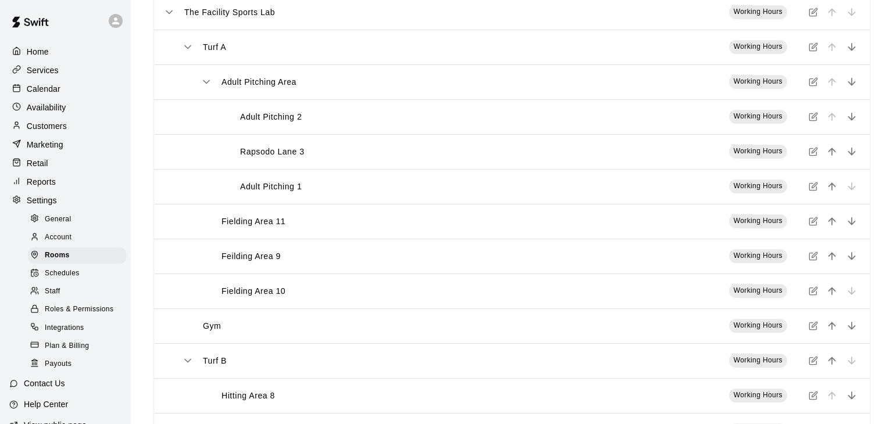
scroll to position [109, 0]
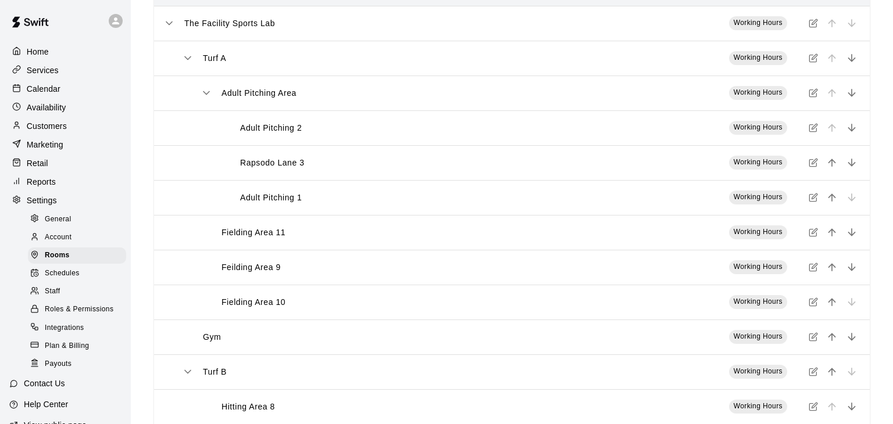
click at [817, 162] on icon "simple table" at bounding box center [812, 162] width 9 height 9
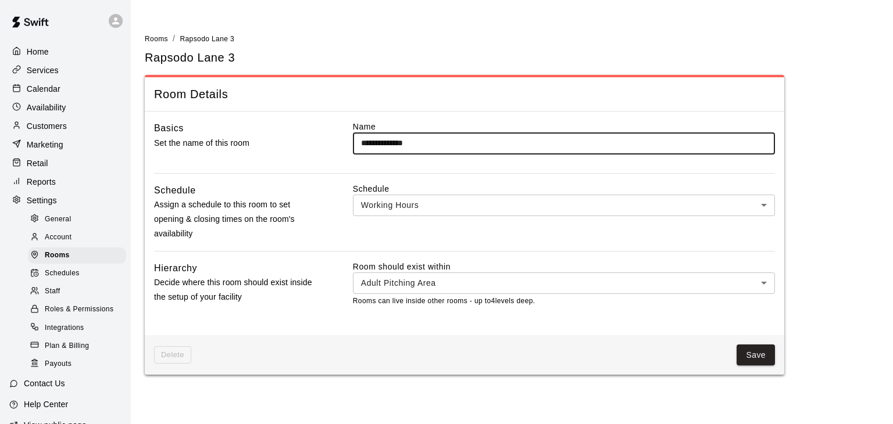
click at [395, 141] on input "**********" at bounding box center [564, 144] width 422 height 22
type input "**********"
click at [754, 350] on button "Save" at bounding box center [755, 356] width 38 height 22
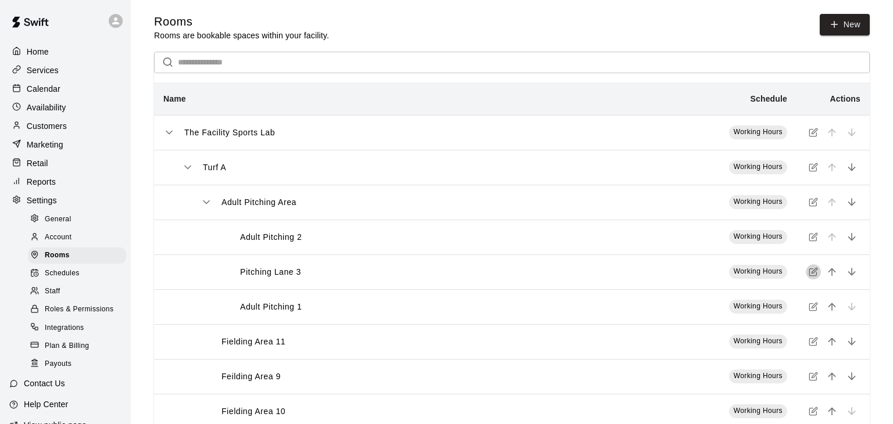
click at [812, 275] on icon "simple table" at bounding box center [812, 271] width 9 height 9
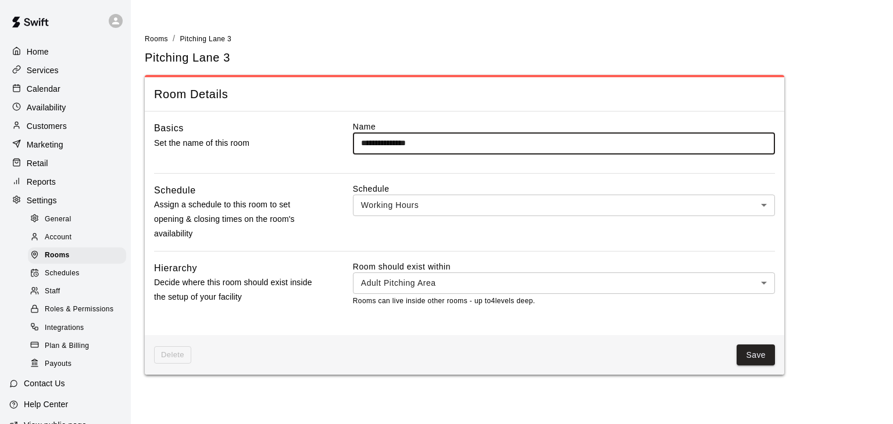
click at [393, 141] on input "**********" at bounding box center [564, 144] width 422 height 22
type input "**********"
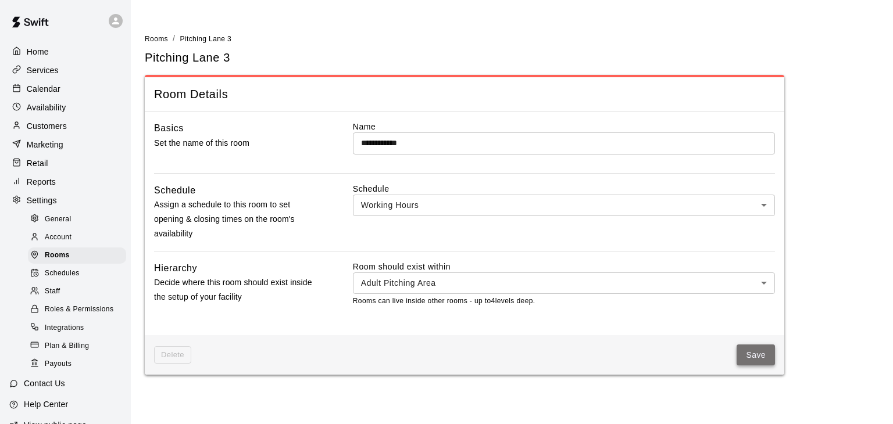
click at [749, 350] on button "Save" at bounding box center [755, 356] width 38 height 22
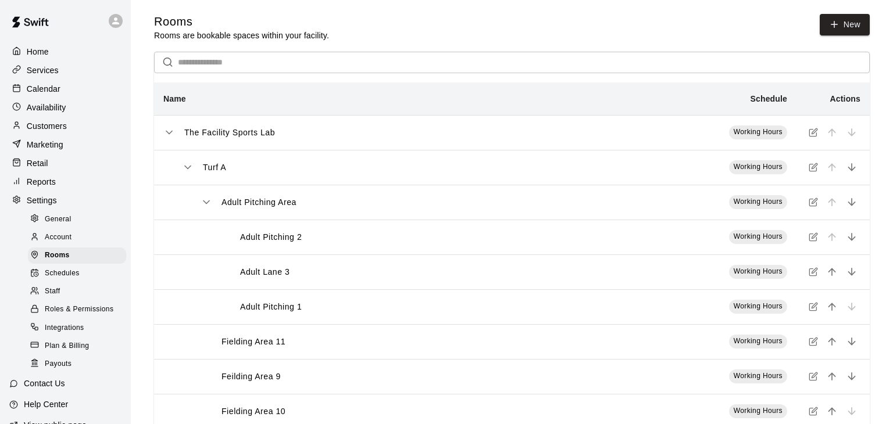
click at [813, 137] on icon "simple table" at bounding box center [812, 133] width 7 height 7
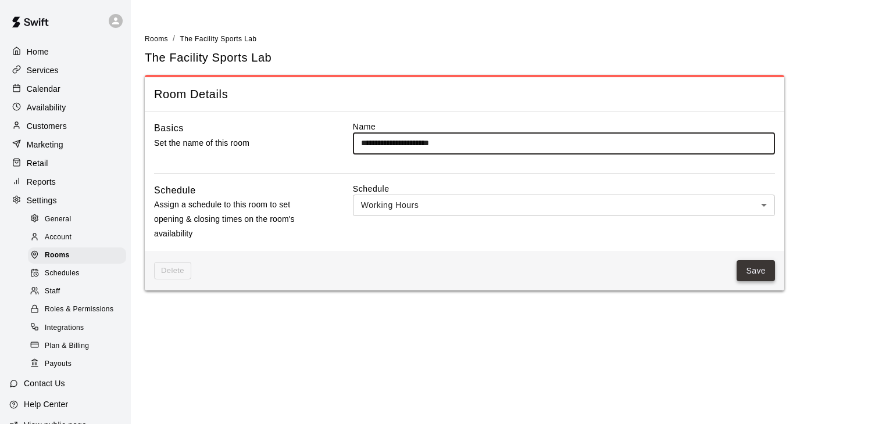
click at [763, 270] on button "Save" at bounding box center [755, 271] width 38 height 22
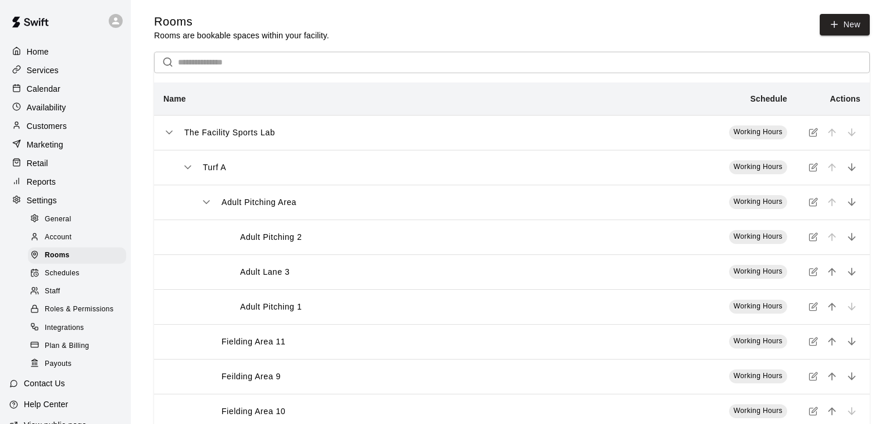
click at [815, 377] on icon "simple table" at bounding box center [812, 376] width 9 height 9
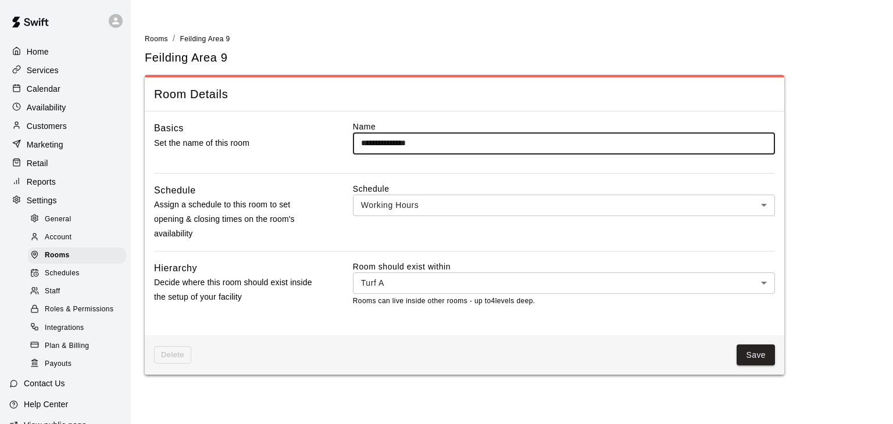
click at [764, 202] on body "**********" at bounding box center [446, 194] width 893 height 389
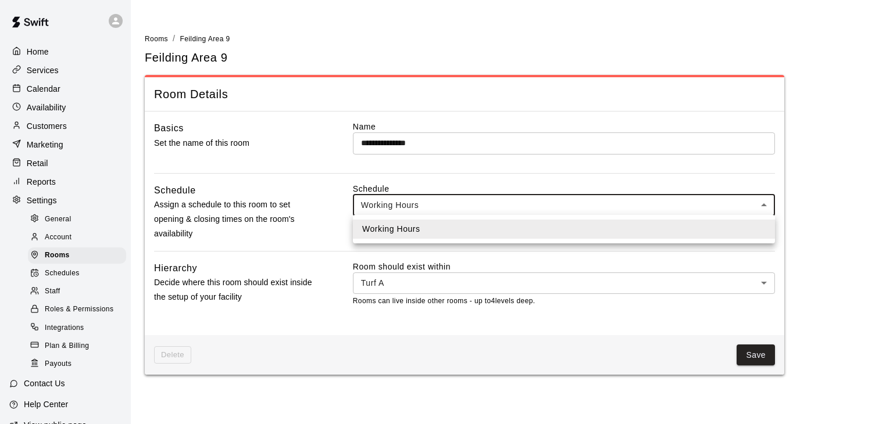
click at [763, 202] on div at bounding box center [446, 212] width 893 height 424
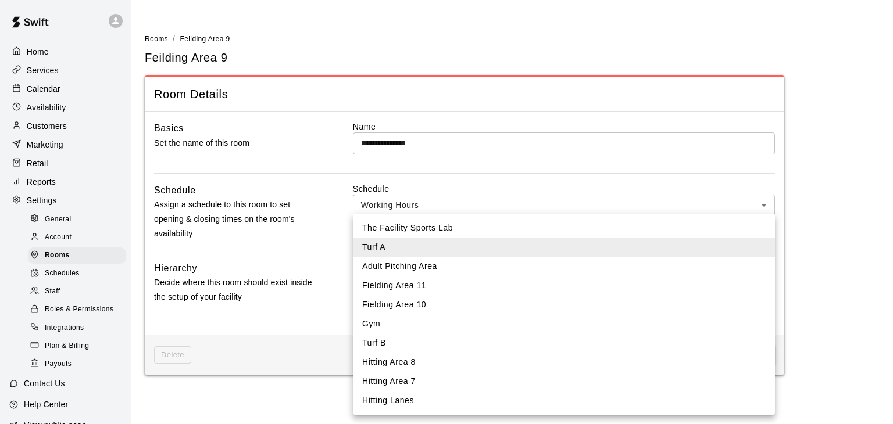
click at [763, 280] on body "**********" at bounding box center [446, 194] width 893 height 389
click at [852, 271] on div at bounding box center [446, 212] width 893 height 424
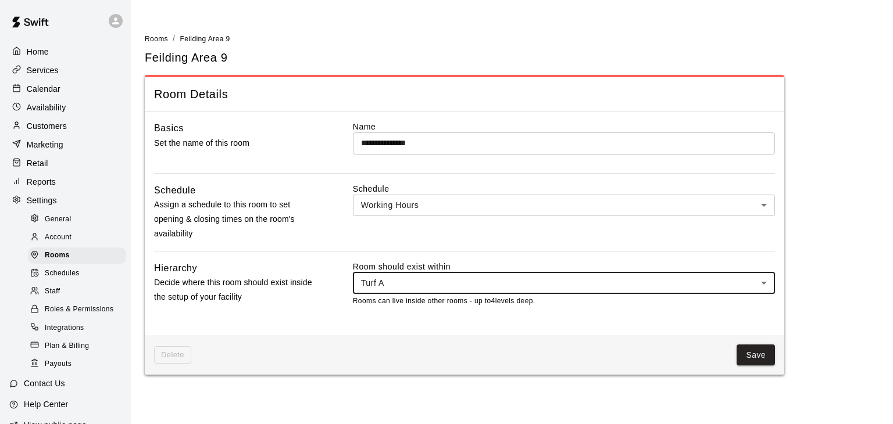
click at [172, 359] on span "Delete" at bounding box center [172, 355] width 37 height 18
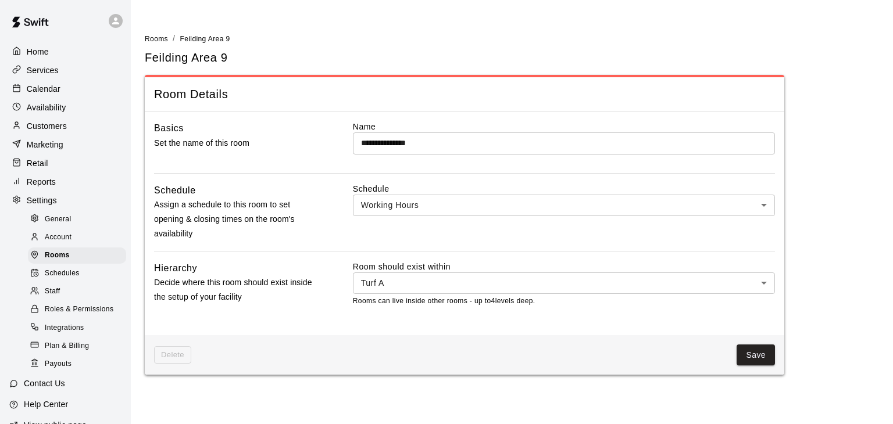
click at [172, 359] on span "Delete" at bounding box center [172, 355] width 37 height 18
click at [48, 87] on p "Calendar" at bounding box center [44, 89] width 34 height 12
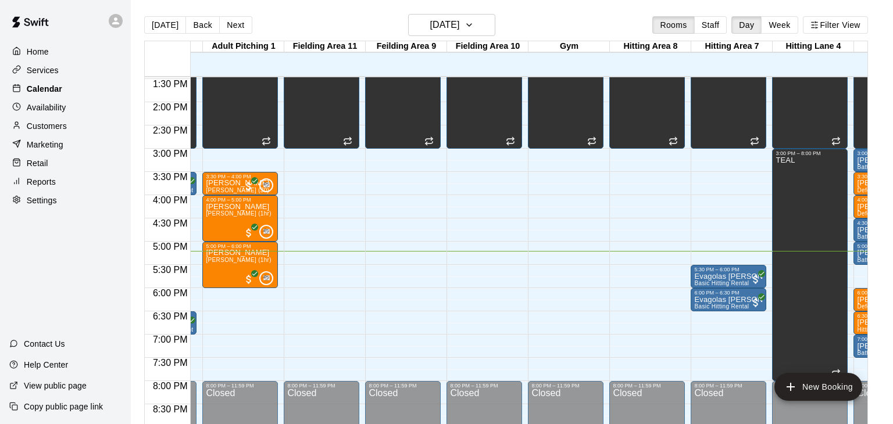
scroll to position [0, 230]
